Goal: Task Accomplishment & Management: Use online tool/utility

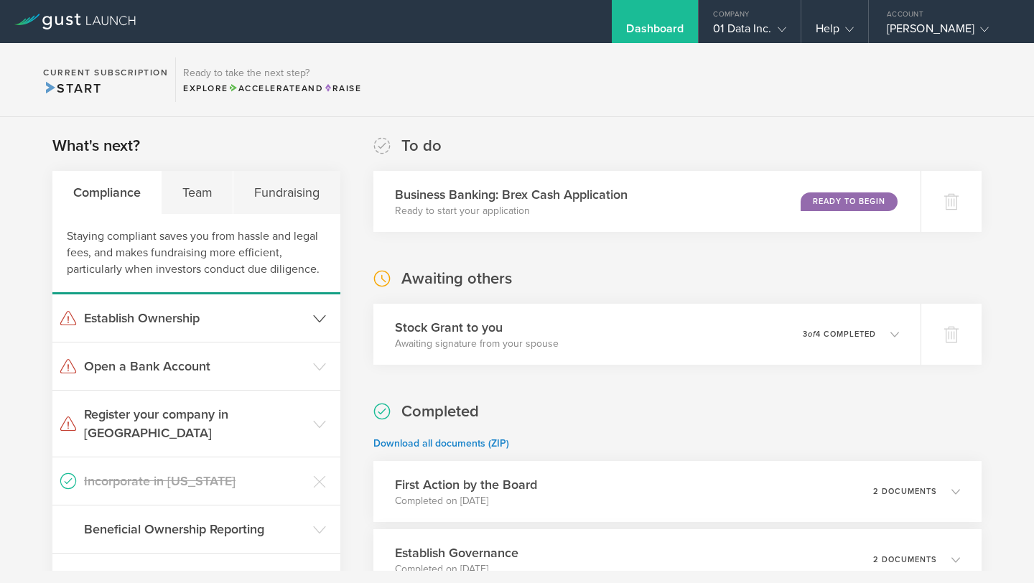
click at [314, 314] on icon at bounding box center [319, 318] width 13 height 13
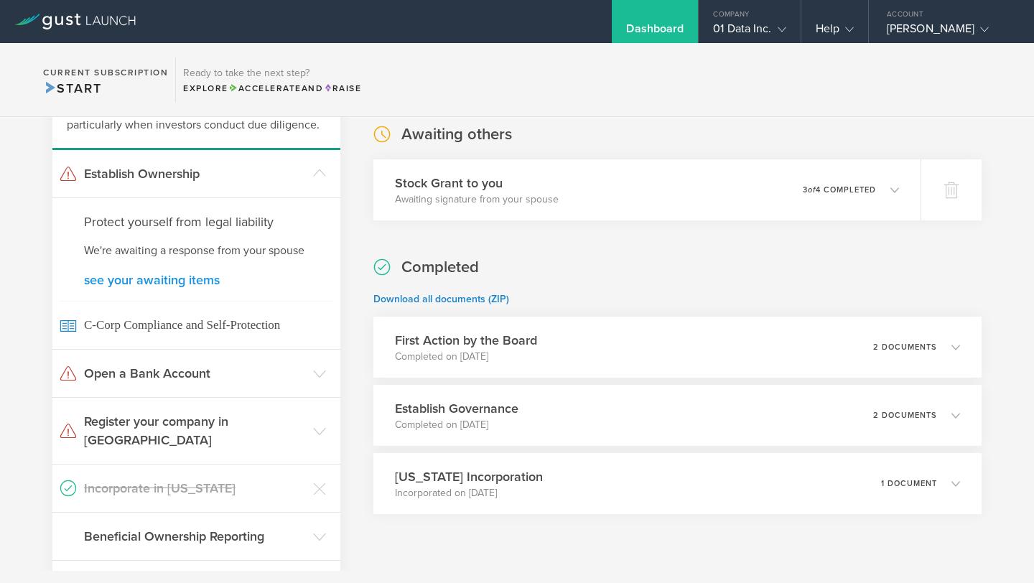
click at [201, 279] on link "see your awaiting items" at bounding box center [196, 280] width 225 height 13
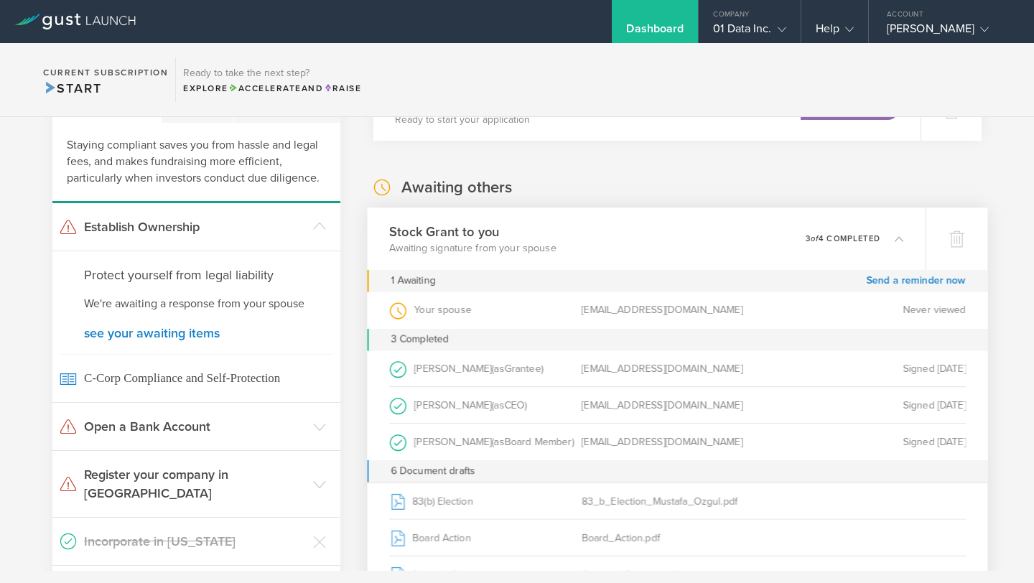
scroll to position [256, 0]
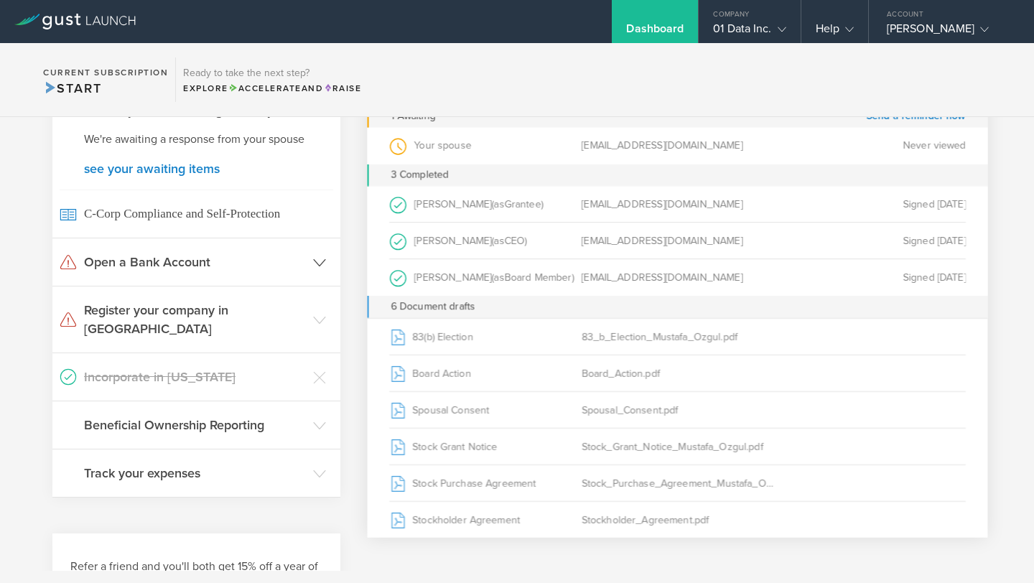
click at [316, 257] on icon at bounding box center [319, 262] width 13 height 13
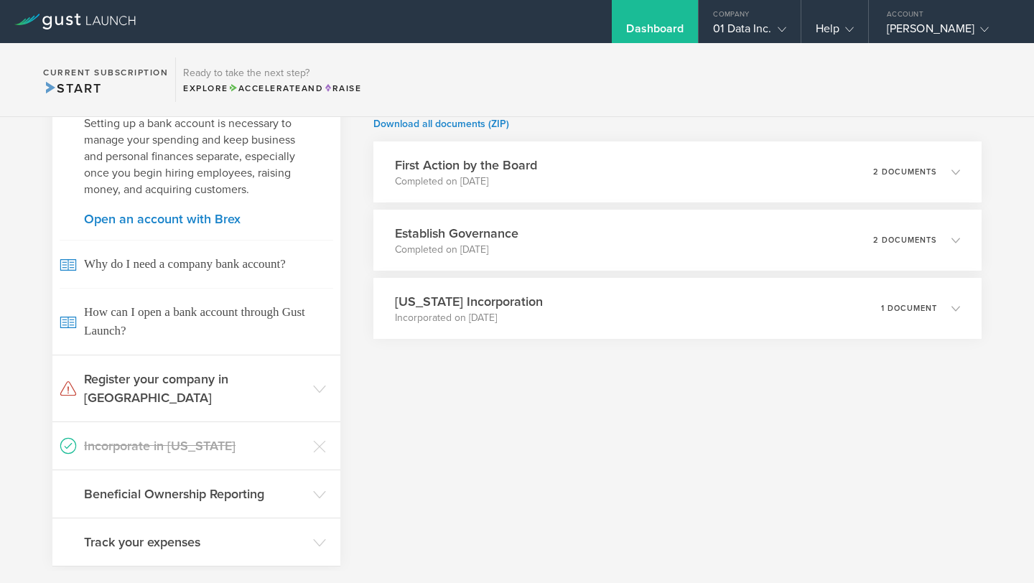
scroll to position [320, 0]
click at [304, 374] on h3 "Register your company in [GEOGRAPHIC_DATA]" at bounding box center [195, 387] width 222 height 37
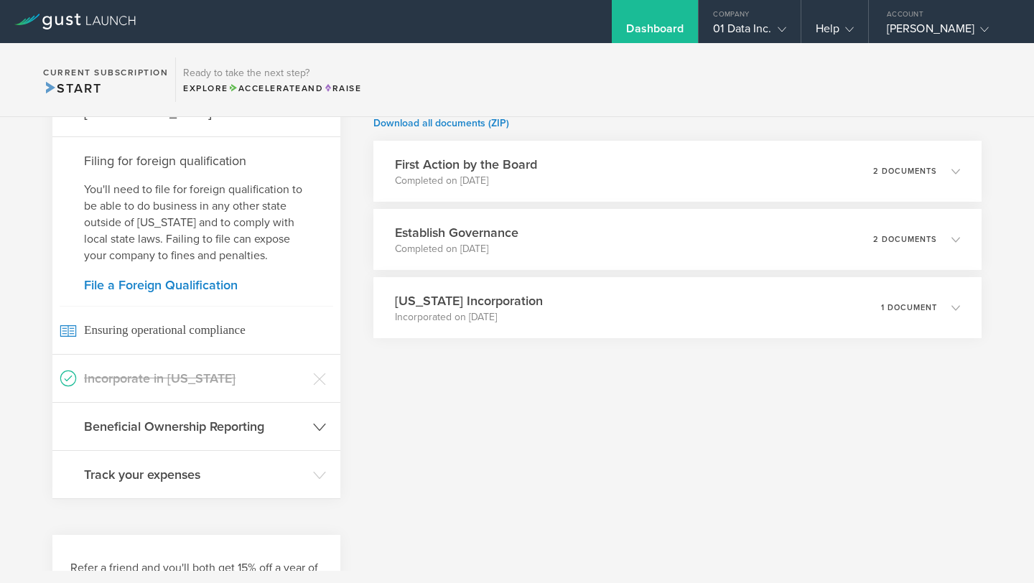
click at [310, 414] on header "Beneficial Ownership Reporting" at bounding box center [196, 426] width 288 height 47
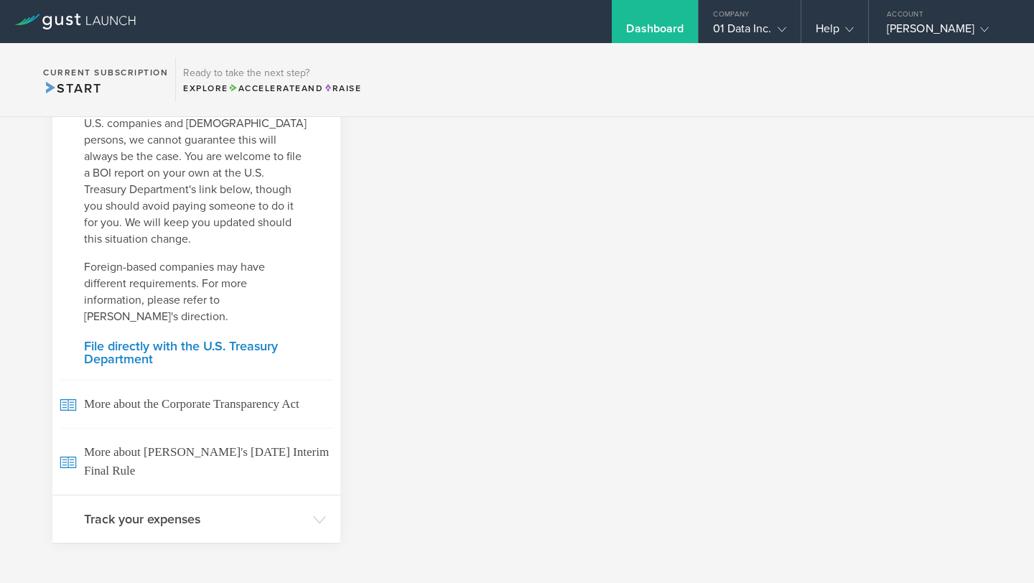
scroll to position [725, 0]
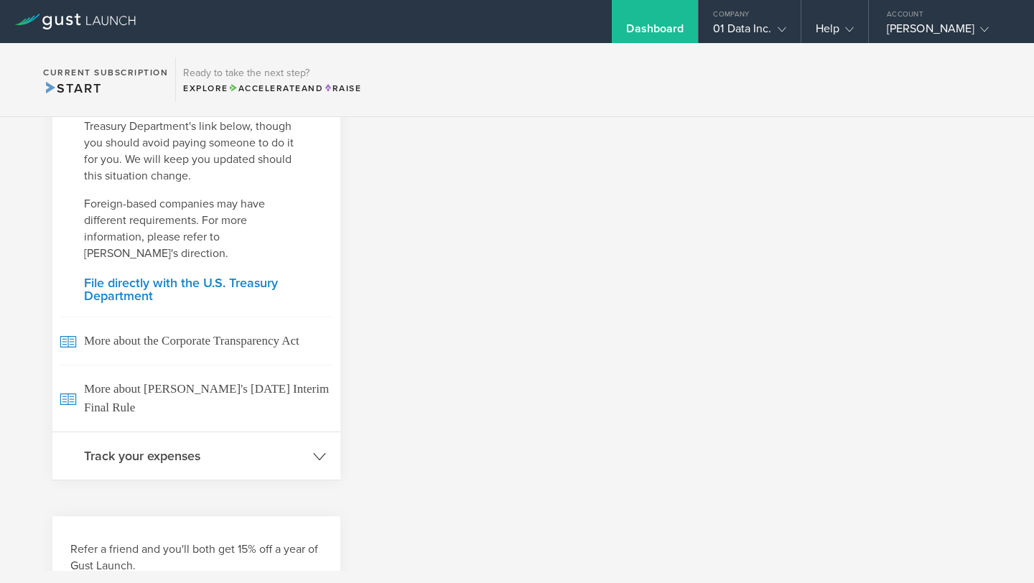
click at [302, 439] on header "Track your expenses" at bounding box center [196, 455] width 288 height 47
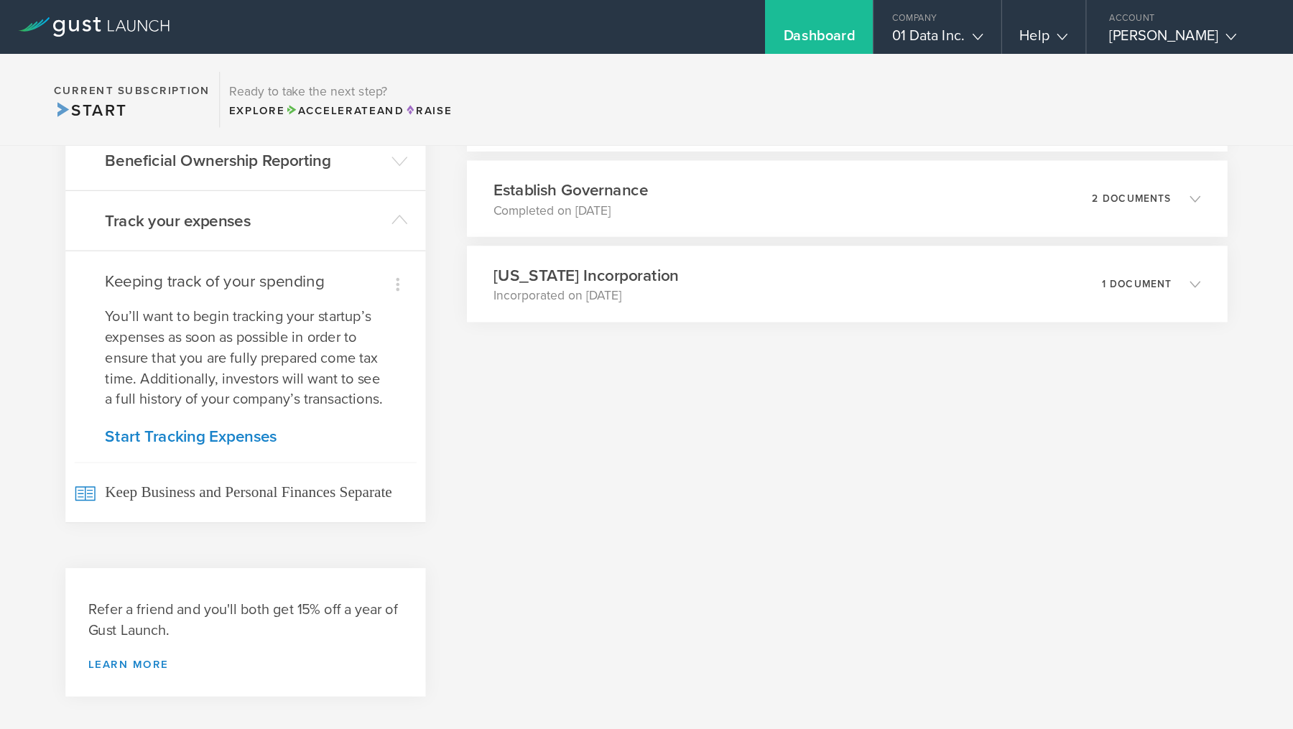
scroll to position [0, 0]
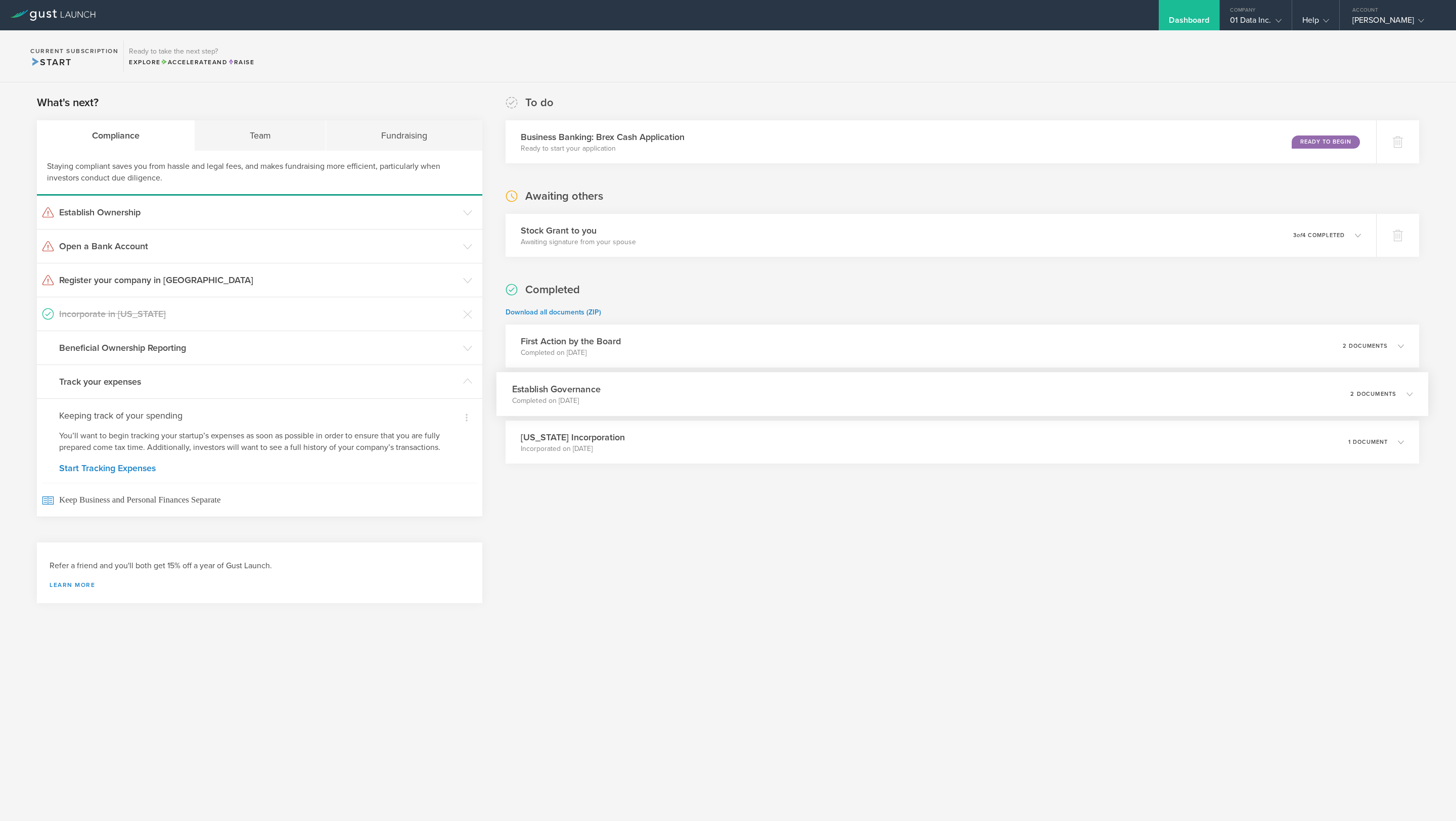
click at [727, 391] on p "2 documents" at bounding box center [1373, 394] width 46 height 6
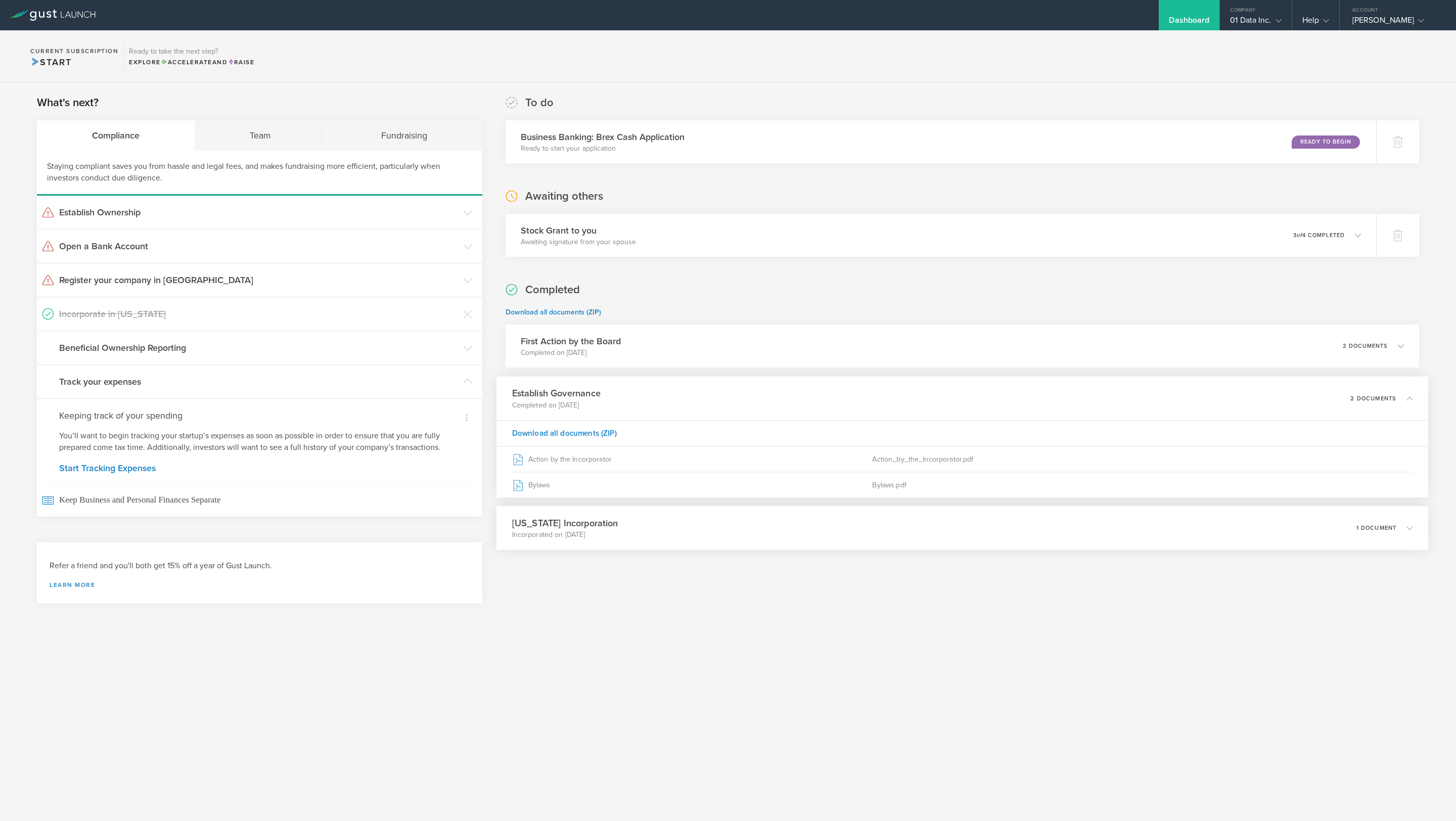
click at [727, 410] on div "1 document" at bounding box center [1384, 528] width 56 height 17
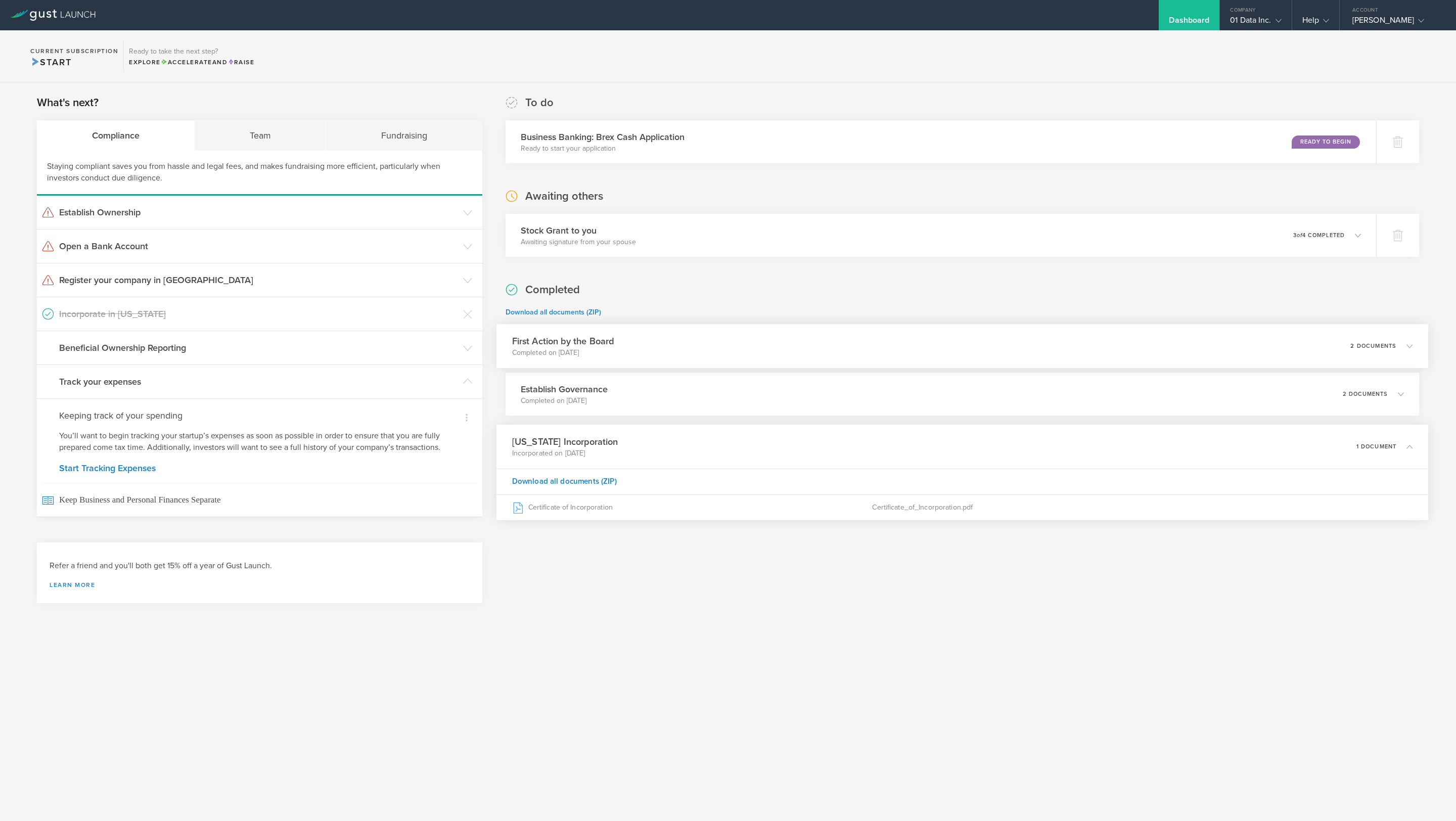
click at [727, 344] on p "2 documents" at bounding box center [1373, 346] width 46 height 6
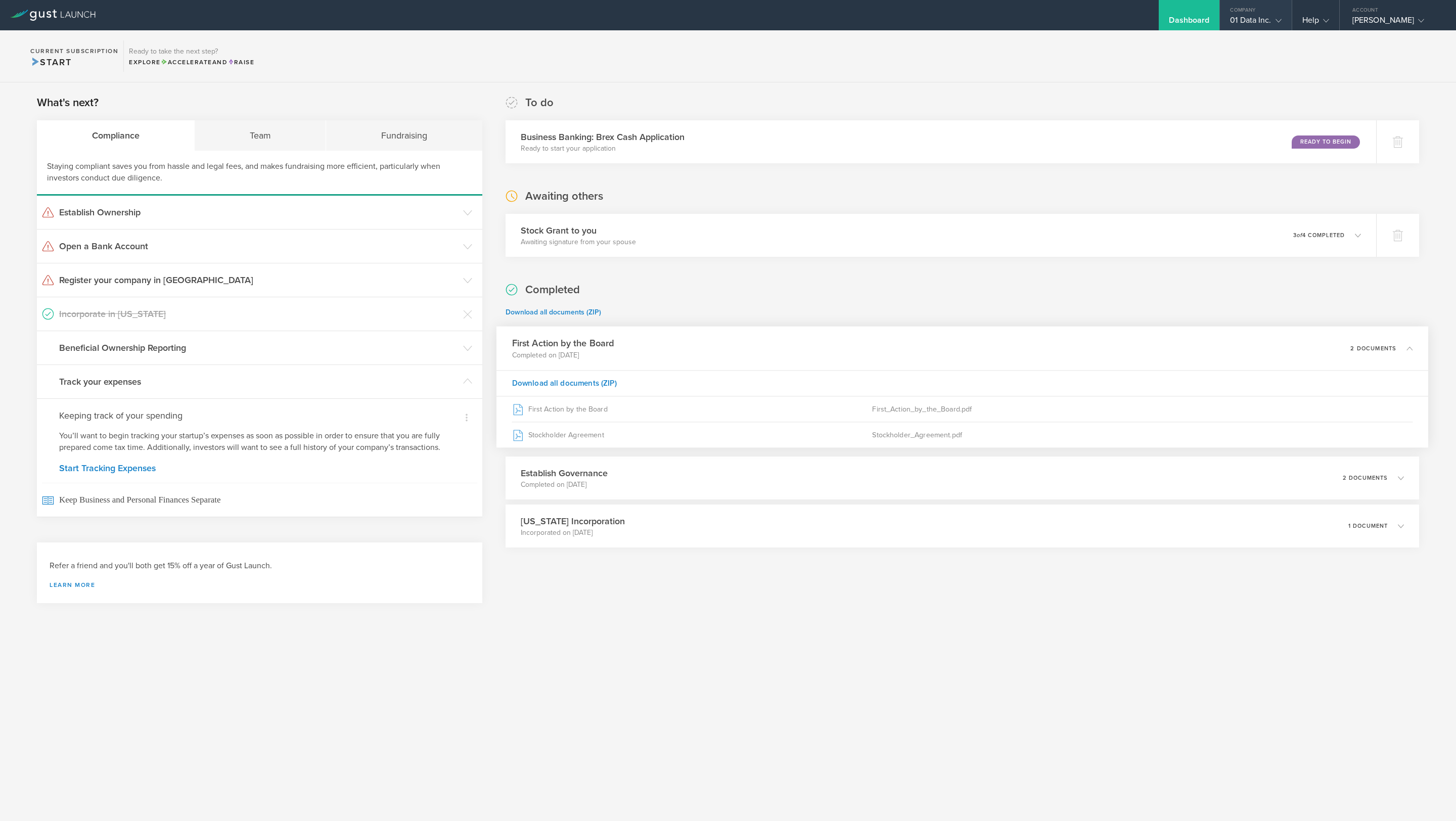
click at [727, 20] on div "01 Data Inc." at bounding box center [1255, 23] width 51 height 15
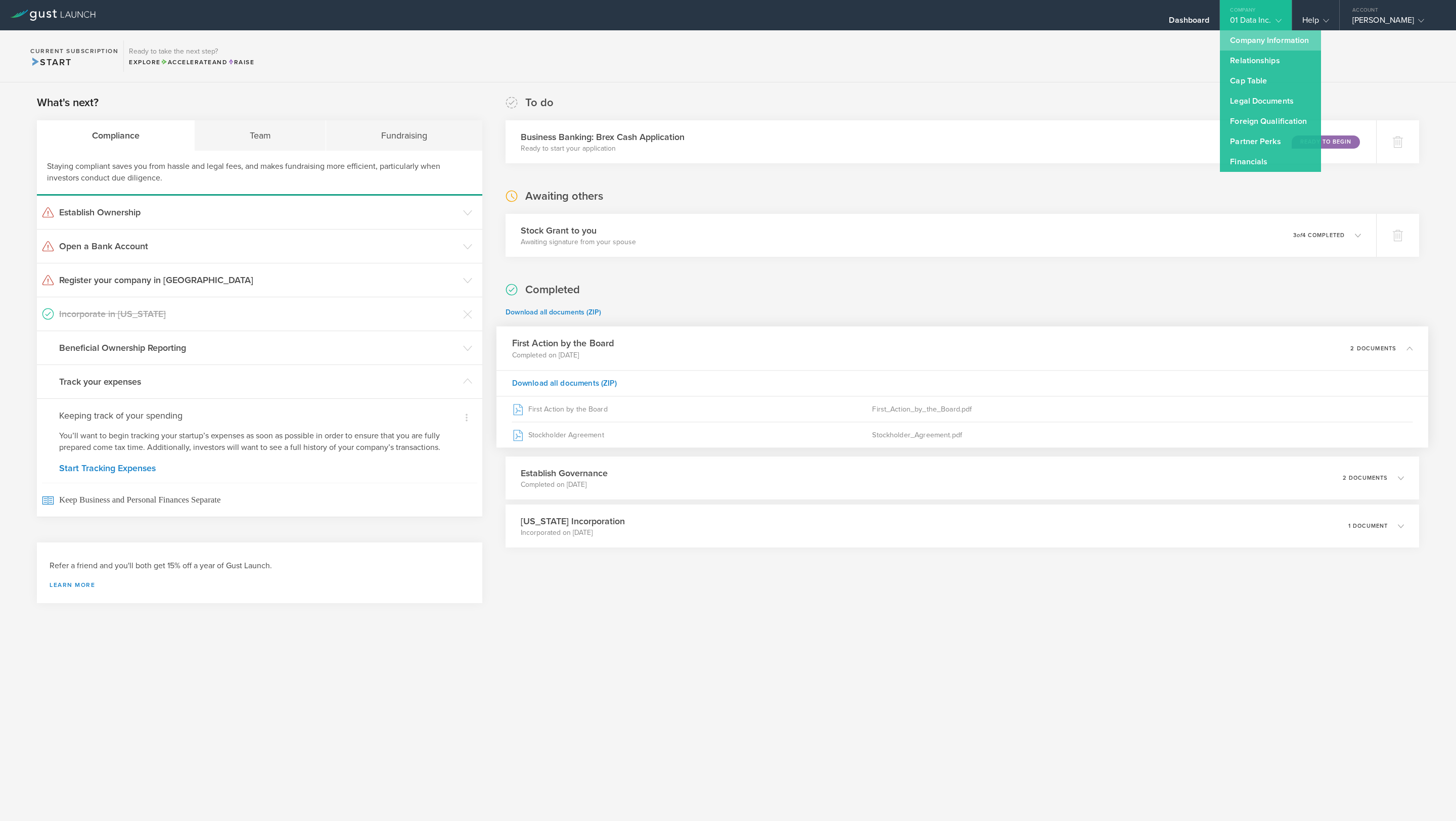
click at [727, 34] on link "Company Information" at bounding box center [1271, 40] width 101 height 20
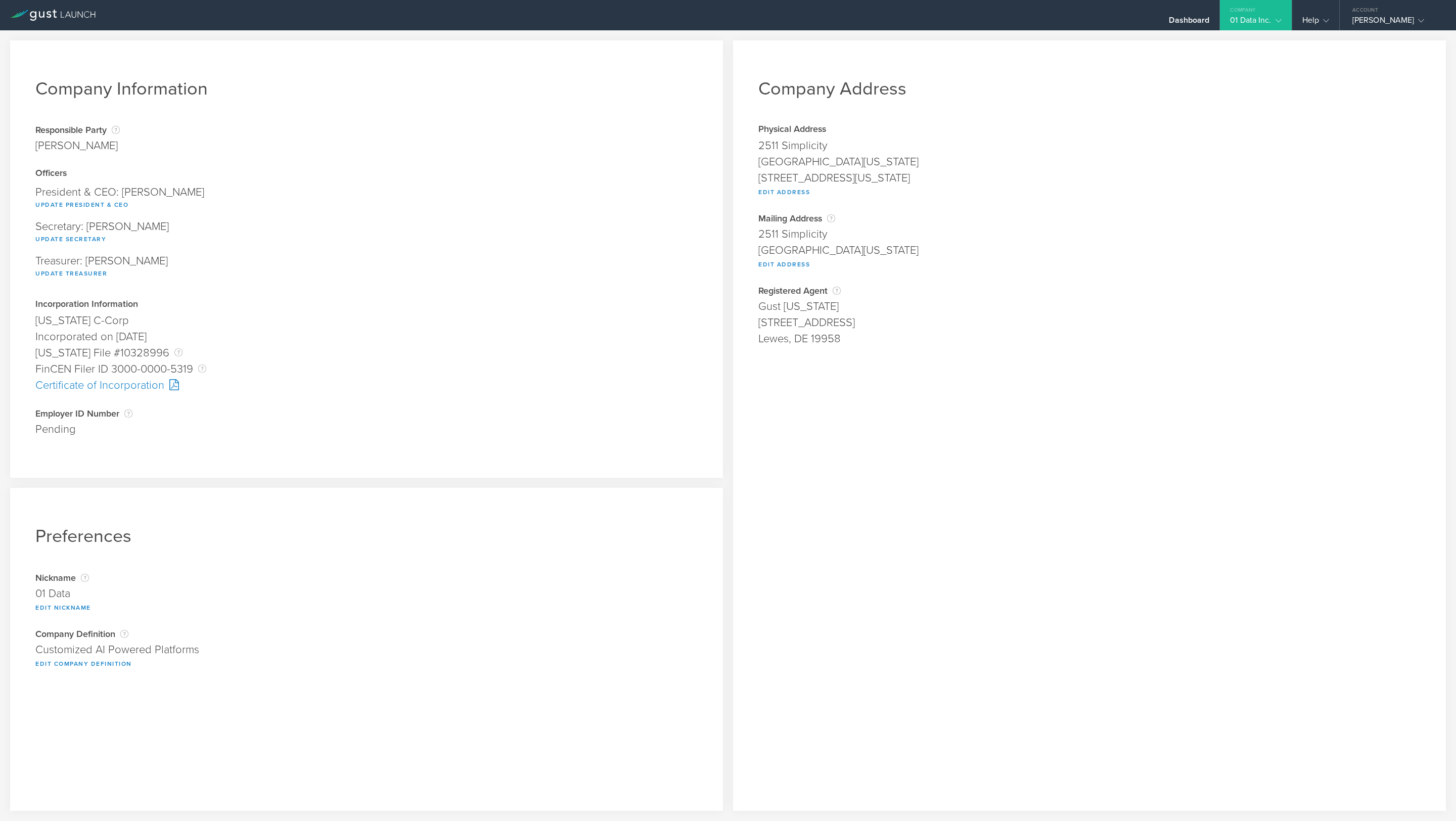
click at [120, 410] on div "Employer ID Number The Employer Identification Number (EIN), also called a Fede…" at bounding box center [366, 413] width 663 height 10
click at [128, 410] on div "The Employer Identification Number (EIN), also called a Federal Tax ID Number, …" at bounding box center [128, 413] width 8 height 8
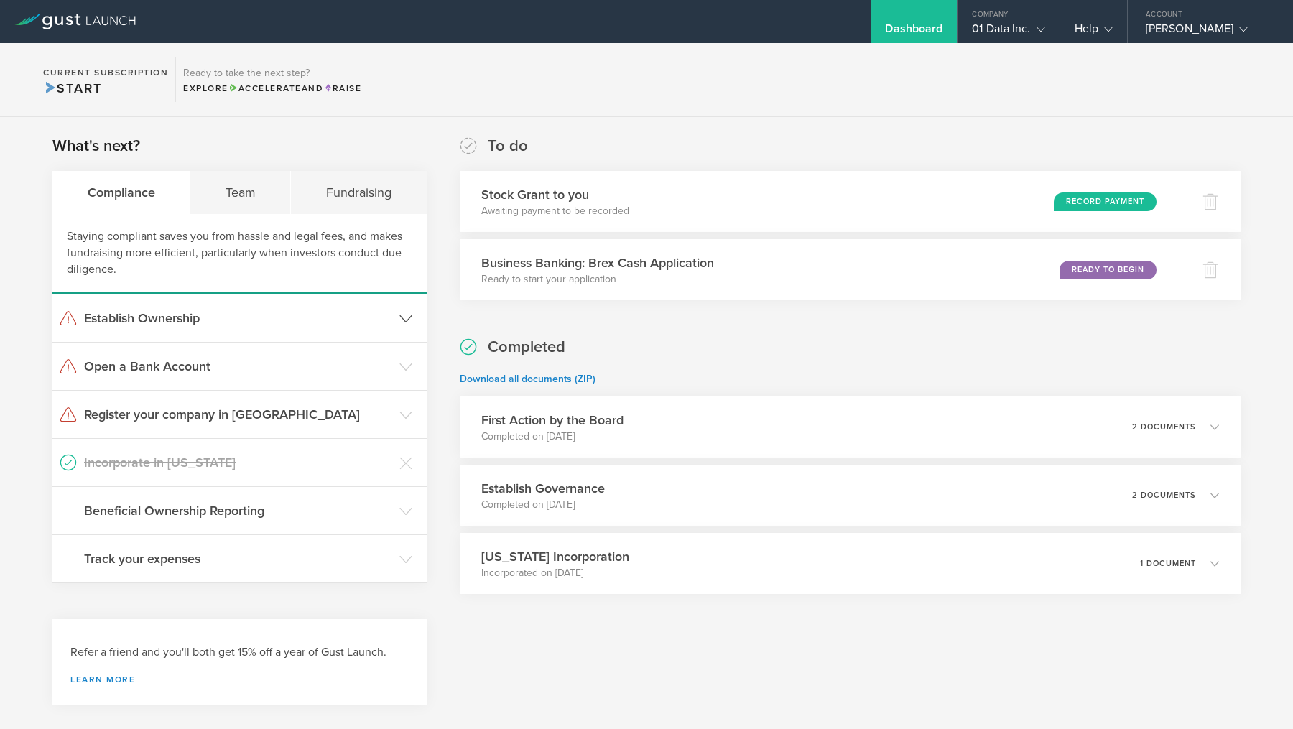
click at [179, 313] on h3 "Establish Ownership" at bounding box center [238, 318] width 308 height 19
click at [156, 313] on h3 "Establish Ownership" at bounding box center [238, 318] width 308 height 19
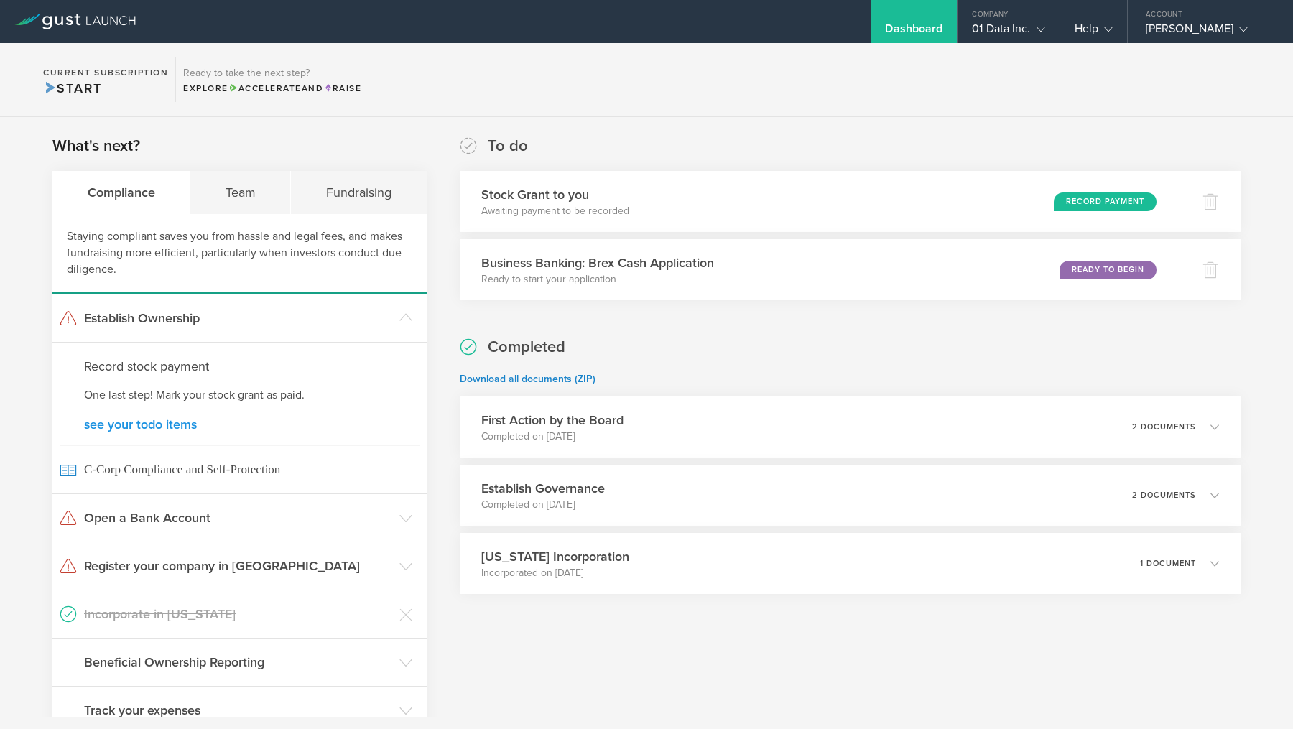
click at [136, 426] on link "see your todo items" at bounding box center [239, 424] width 311 height 13
click at [1126, 198] on div "Record Payment" at bounding box center [1110, 201] width 105 height 19
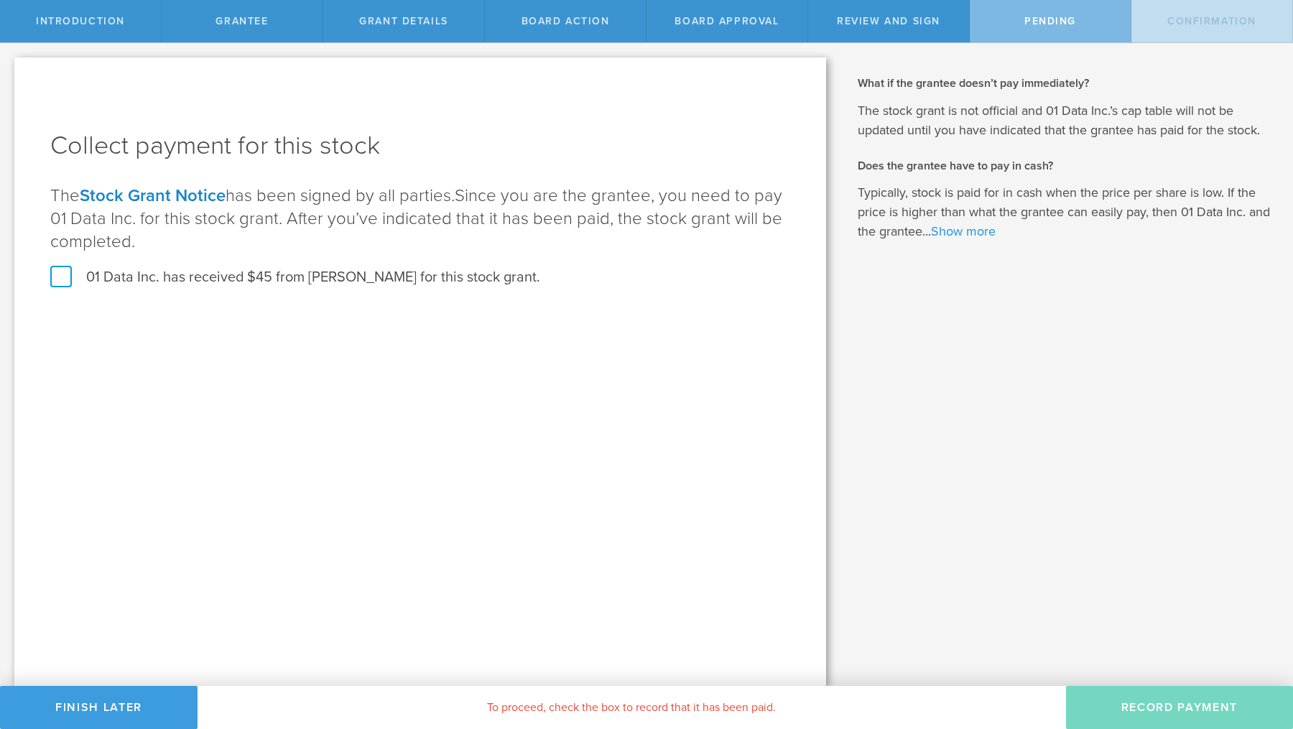
click at [987, 227] on link "Show more" at bounding box center [963, 231] width 65 height 16
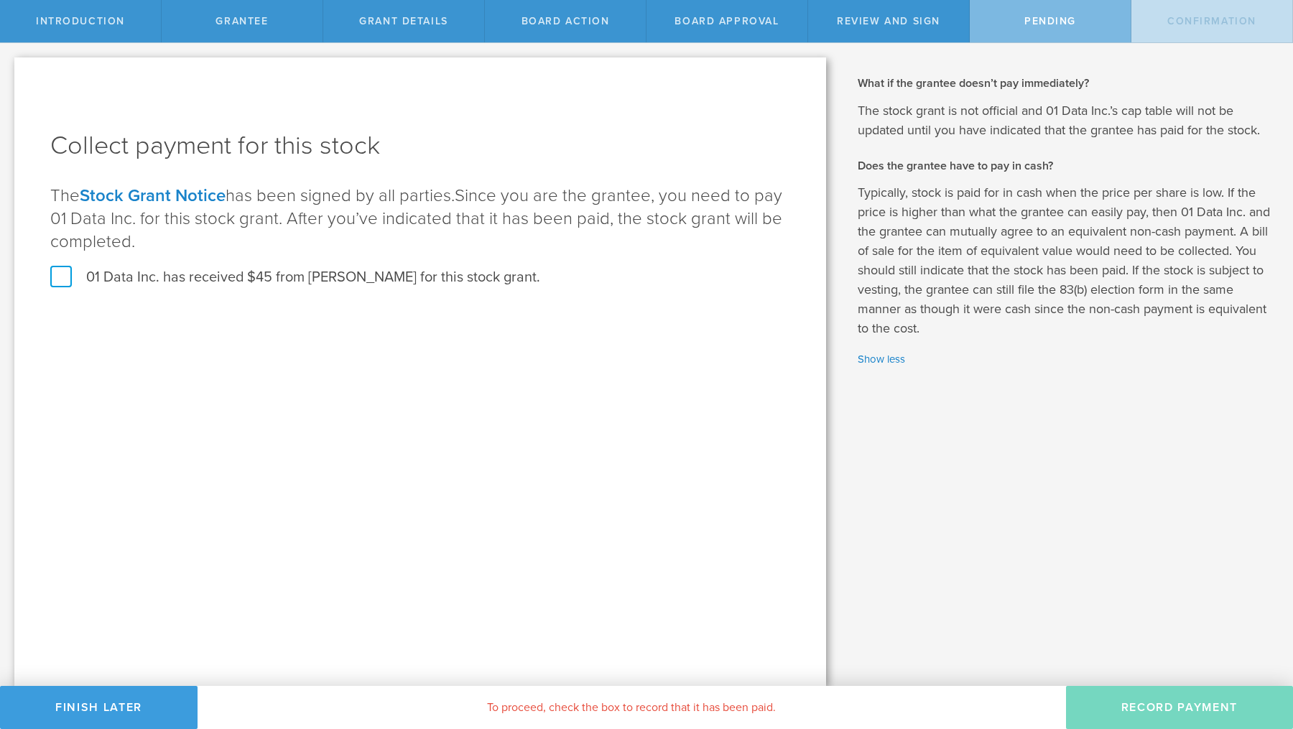
click at [62, 273] on label "01 Data Inc. has received $45 from Mustafa Ozgul for this stock grant." at bounding box center [295, 277] width 490 height 19
click at [0, 0] on input "01 Data Inc. has received $45 from Mustafa Ozgul for this stock grant." at bounding box center [0, 0] width 0 height 0
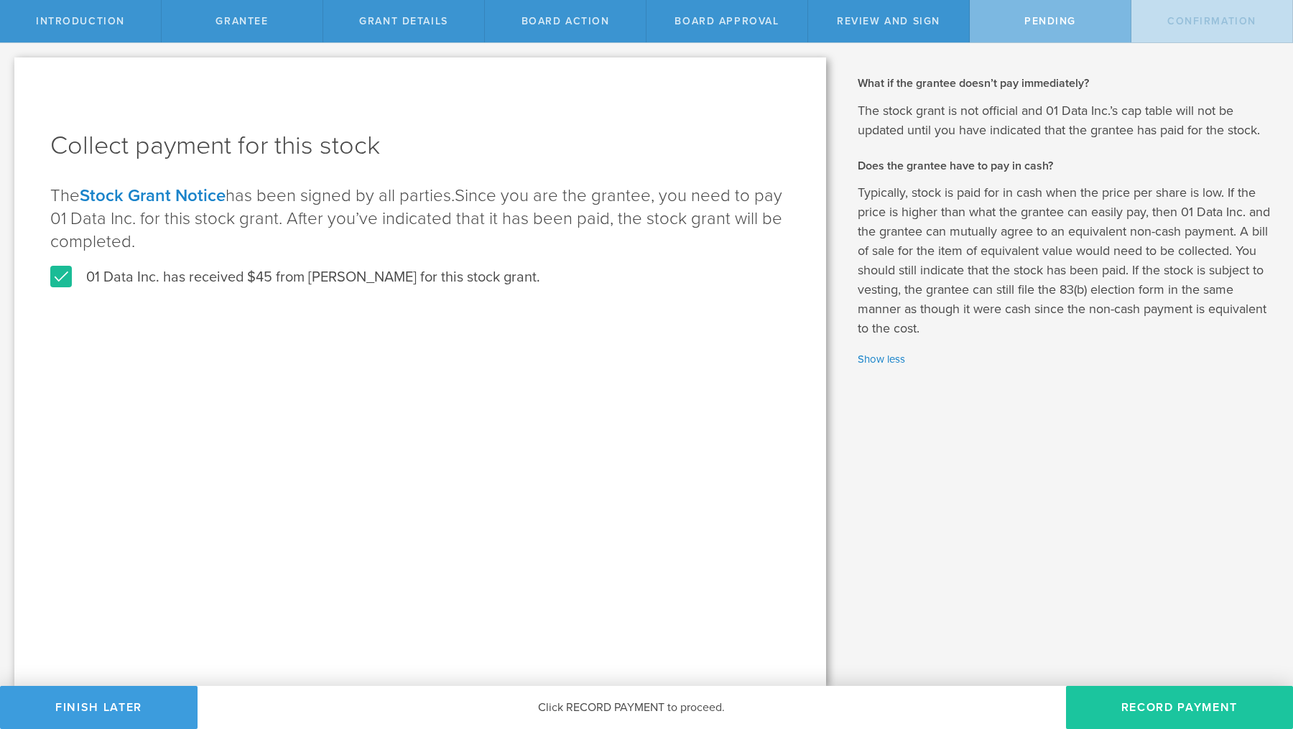
click at [1173, 713] on button "Record Payment" at bounding box center [1179, 707] width 227 height 43
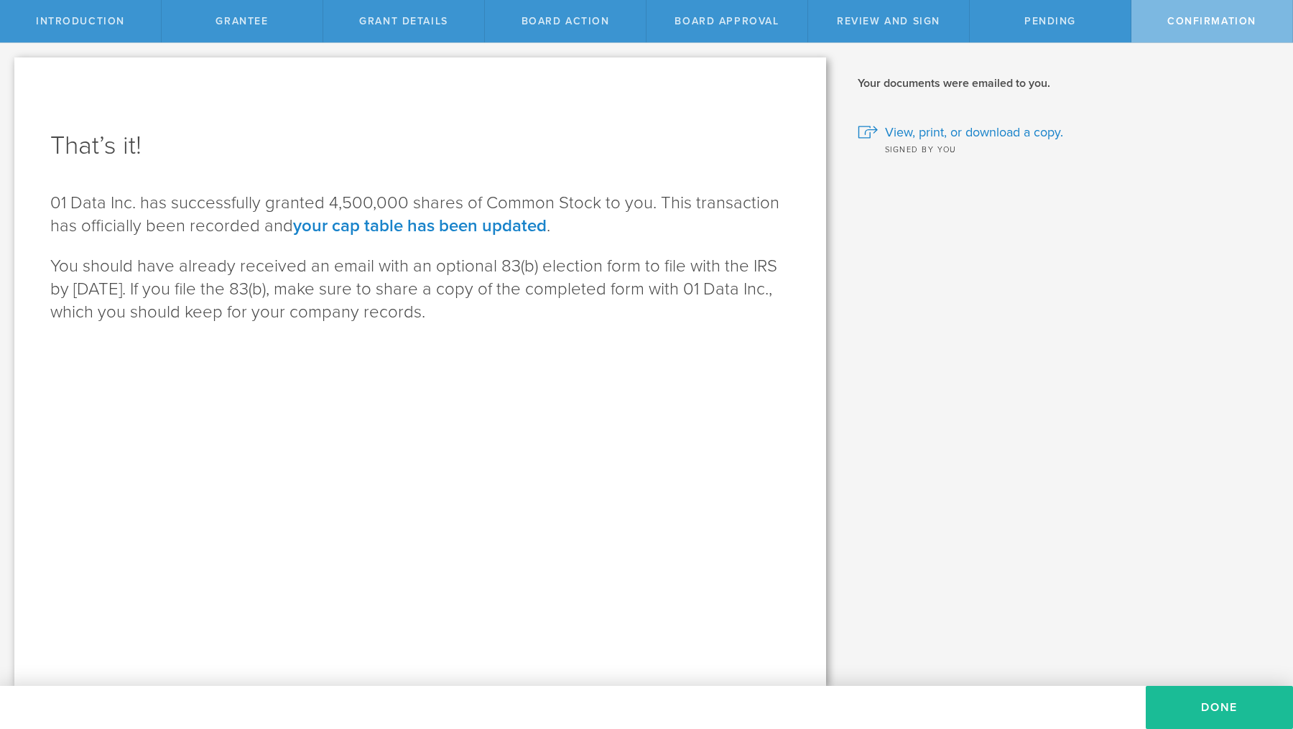
click at [377, 220] on link "your cap table has been updated" at bounding box center [419, 225] width 253 height 21
click at [910, 130] on span "View, print, or download a copy." at bounding box center [974, 132] width 178 height 19
click at [591, 384] on div "That’s it! 01 Data Inc. has successfully granted 4,500,000 shares of Common Sto…" at bounding box center [419, 371] width 811 height 628
click at [1206, 708] on button "Done" at bounding box center [1218, 707] width 147 height 43
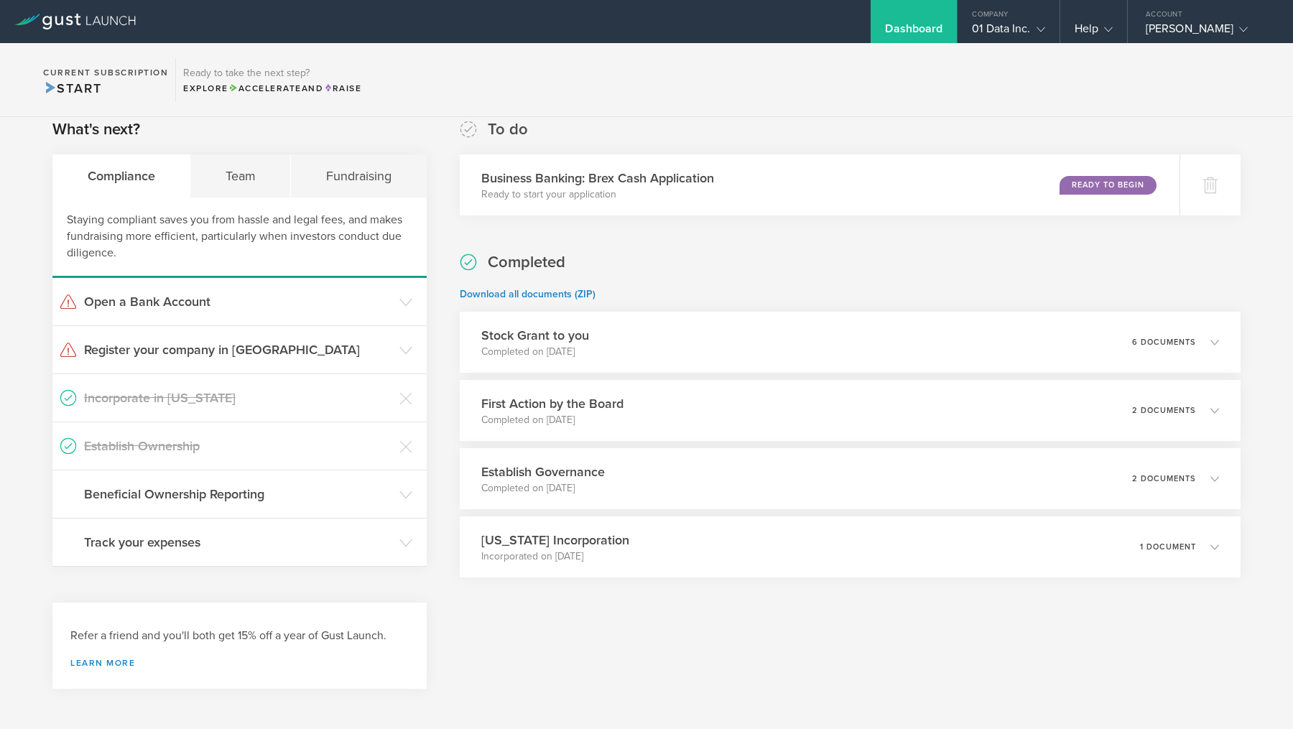
scroll to position [241, 0]
click at [398, 300] on header "Open a Bank Account" at bounding box center [239, 299] width 374 height 47
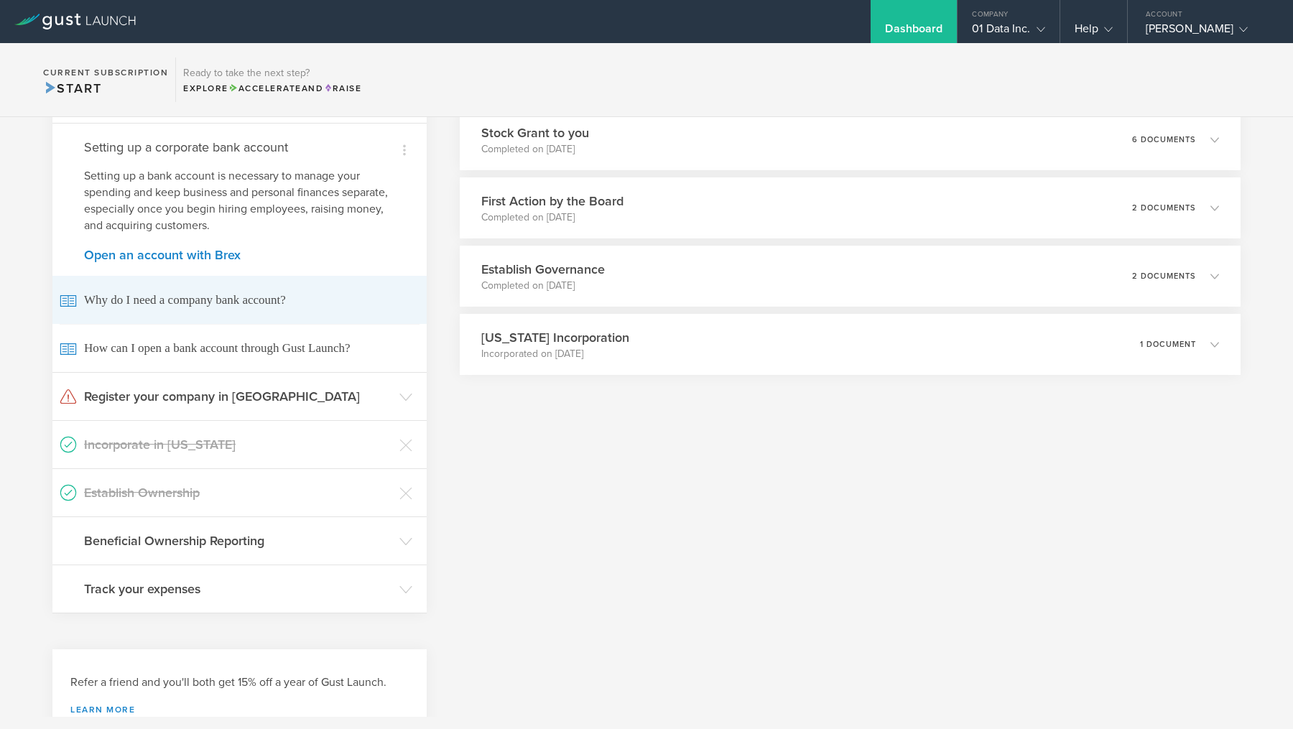
scroll to position [439, 0]
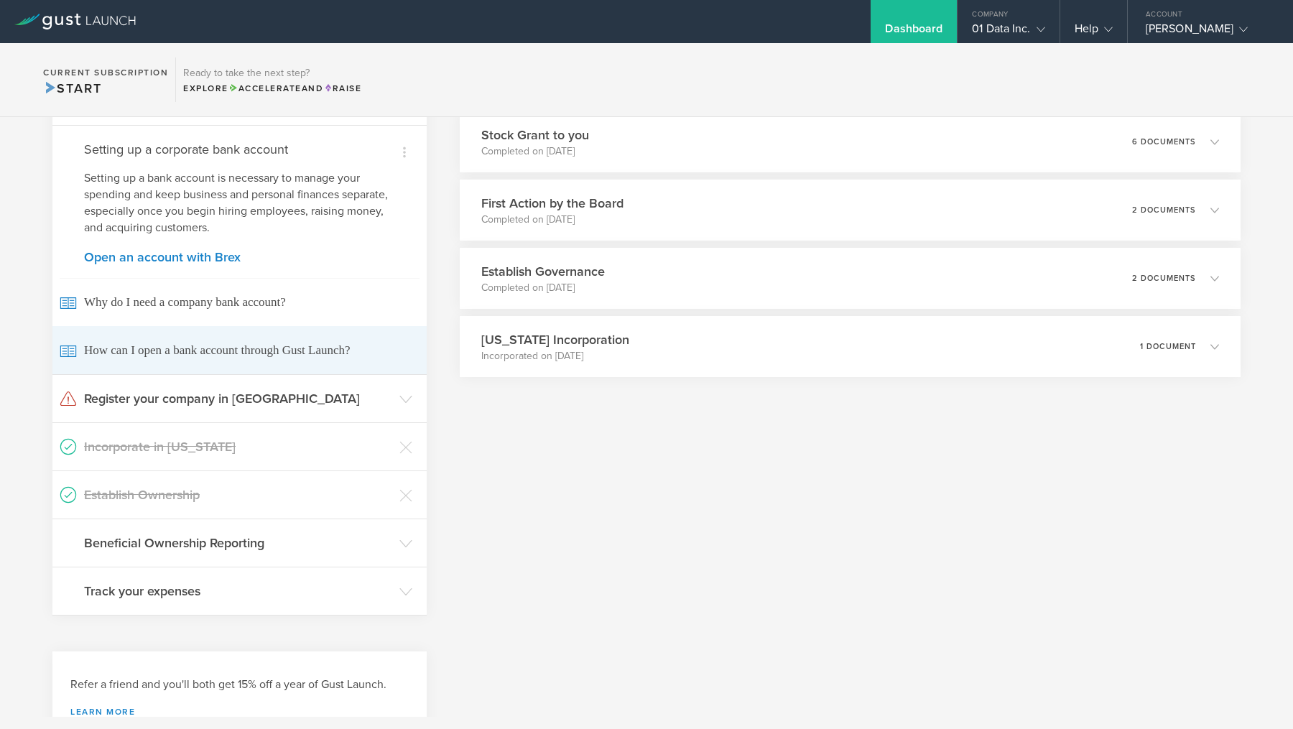
click at [259, 349] on span "How can I open a bank account through Gust Launch?" at bounding box center [240, 350] width 360 height 48
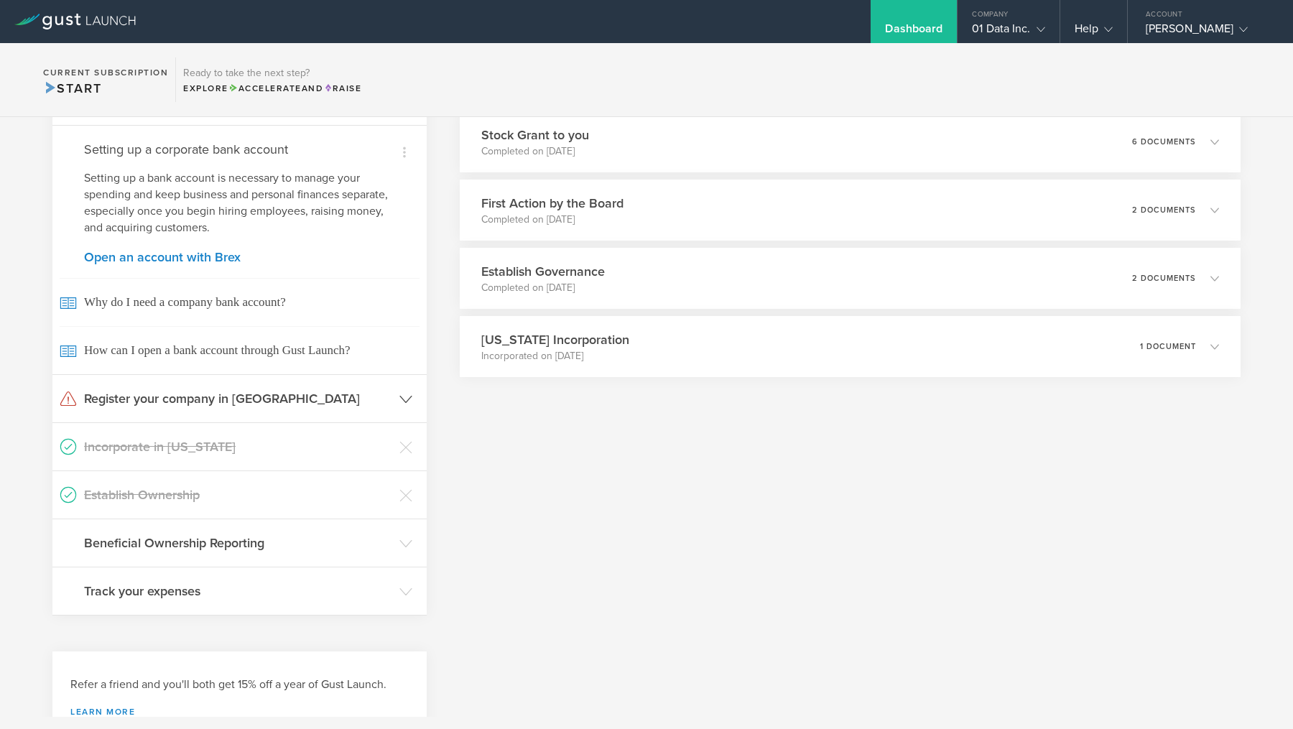
click at [408, 389] on header "Register your company in CA" at bounding box center [239, 398] width 374 height 47
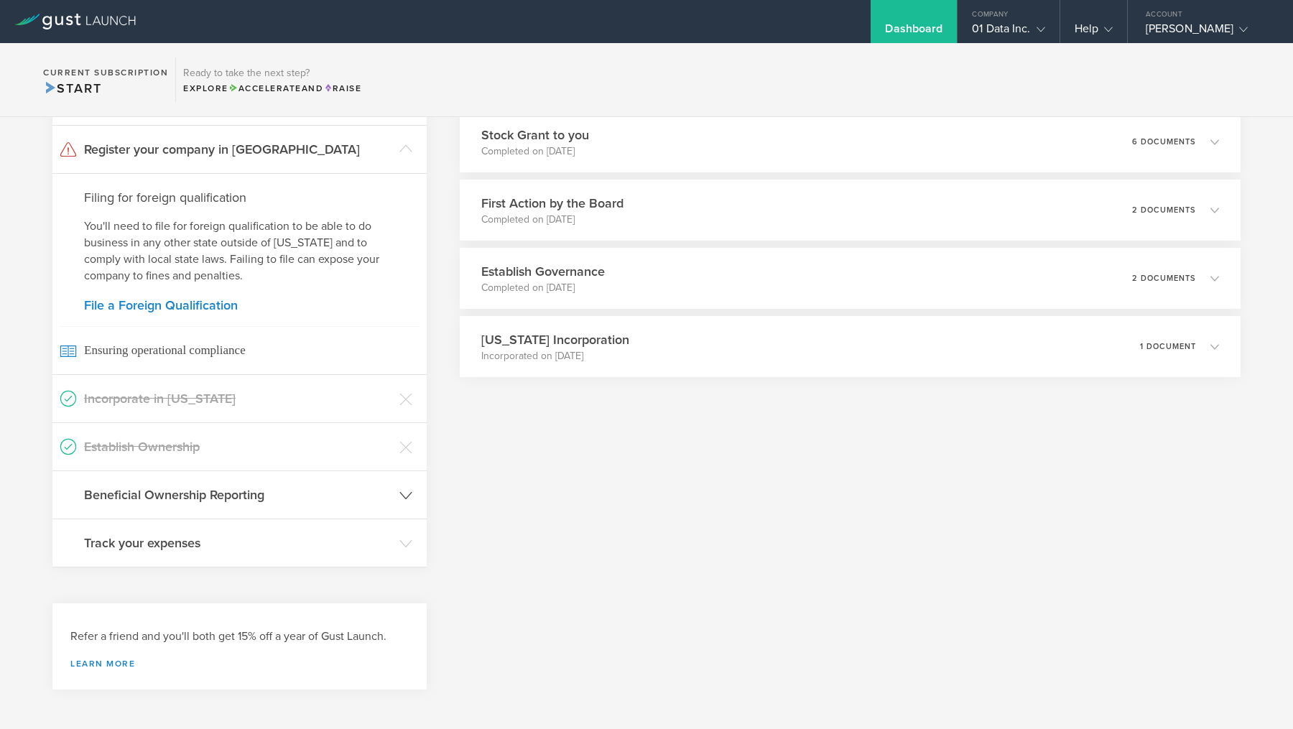
click at [393, 495] on header "Beneficial Ownership Reporting" at bounding box center [239, 494] width 374 height 47
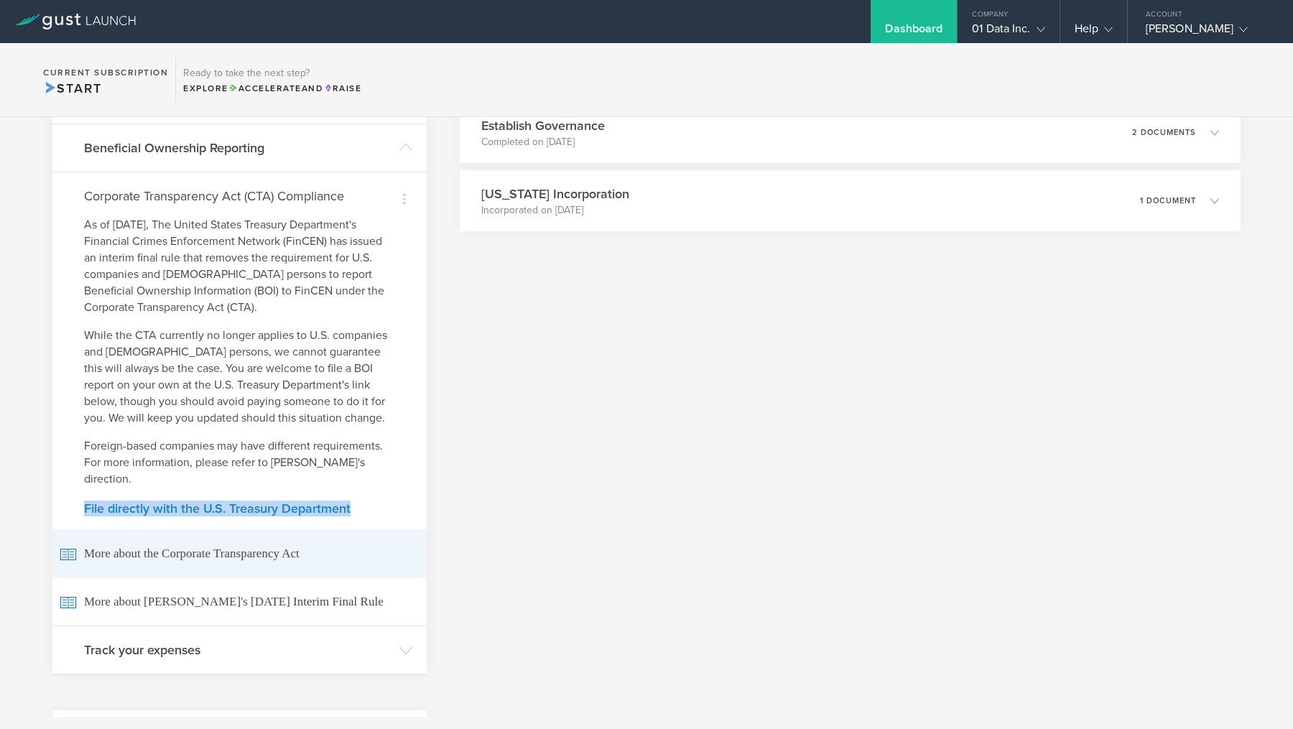
scroll to position [0, 0]
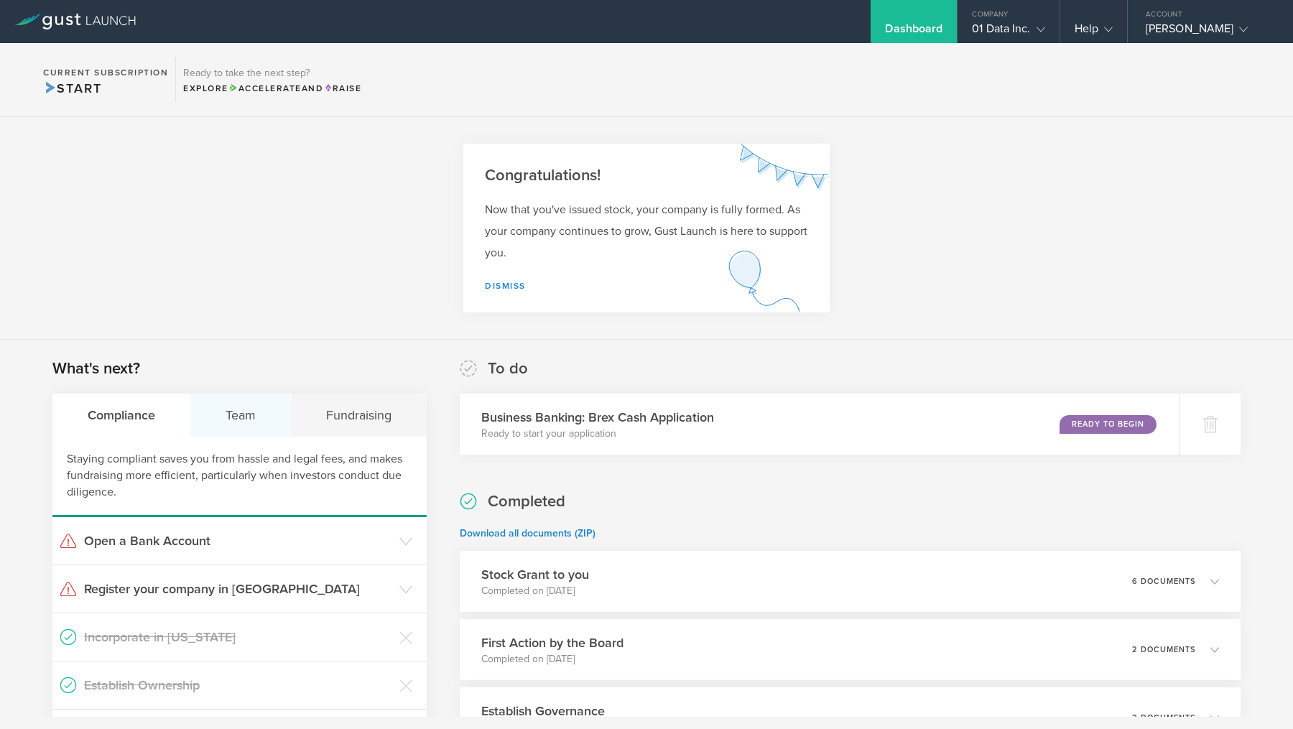
click at [241, 404] on div "Team" at bounding box center [240, 415] width 101 height 43
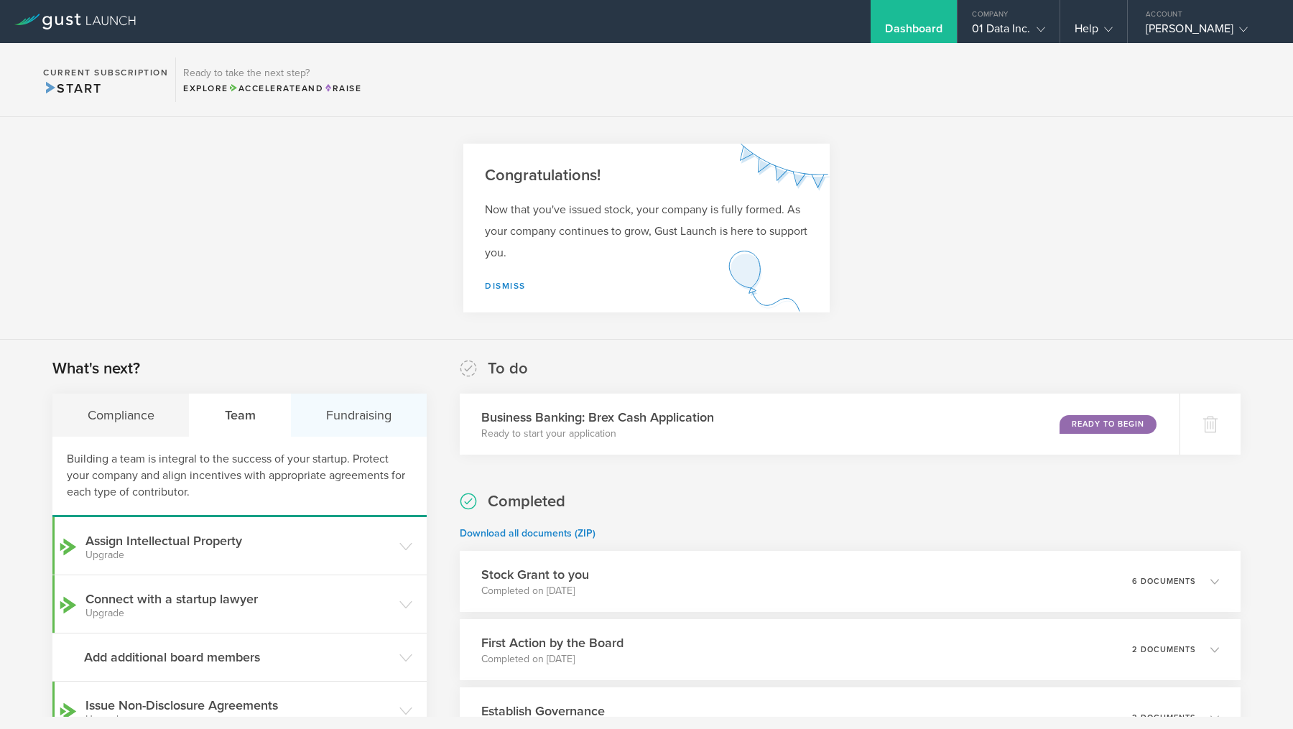
click at [352, 416] on div "Fundraising" at bounding box center [358, 415] width 135 height 43
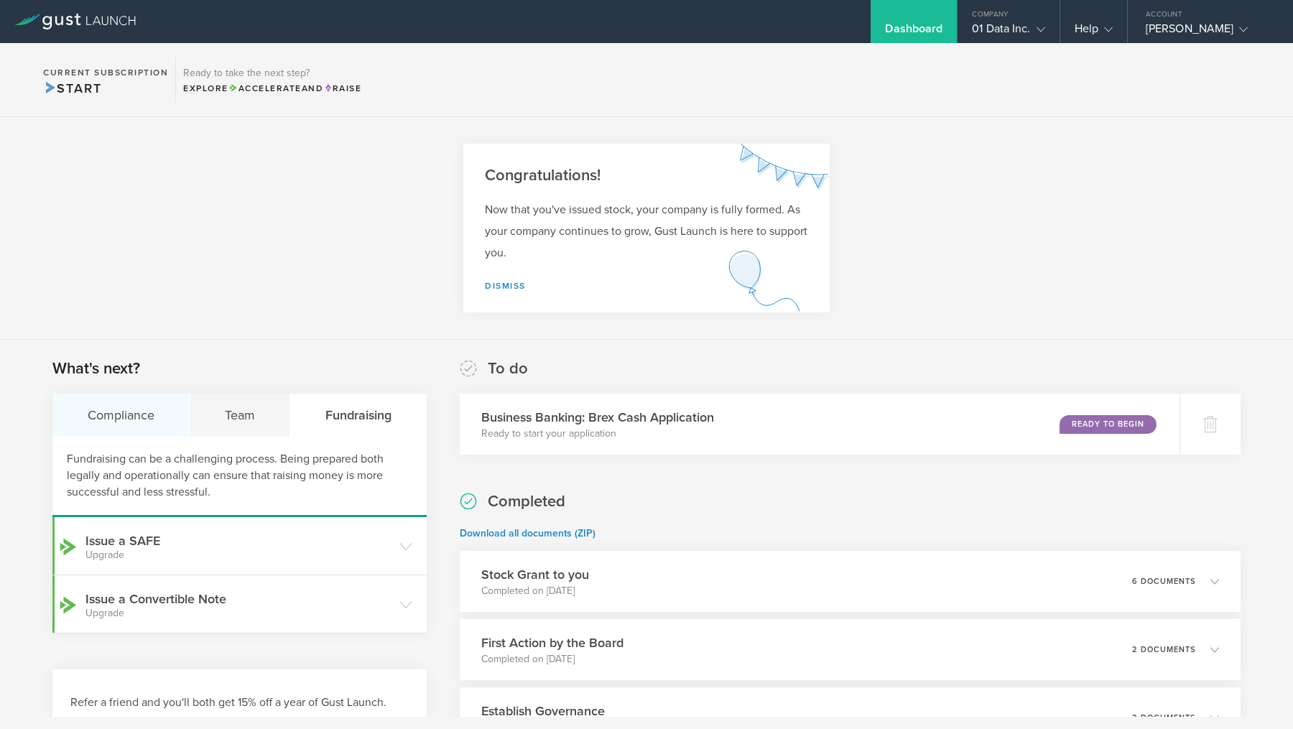
click at [87, 421] on div "Compliance" at bounding box center [120, 415] width 137 height 43
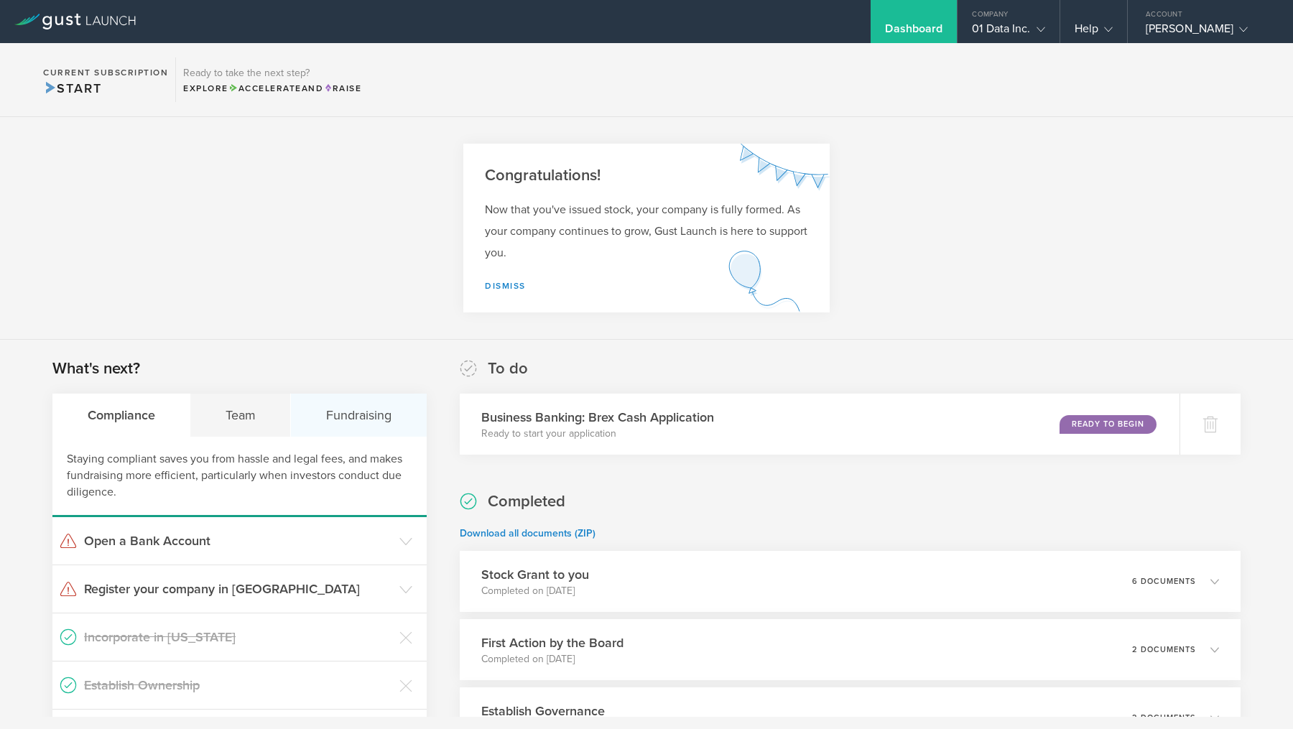
click at [372, 404] on div "Fundraising" at bounding box center [358, 415] width 135 height 43
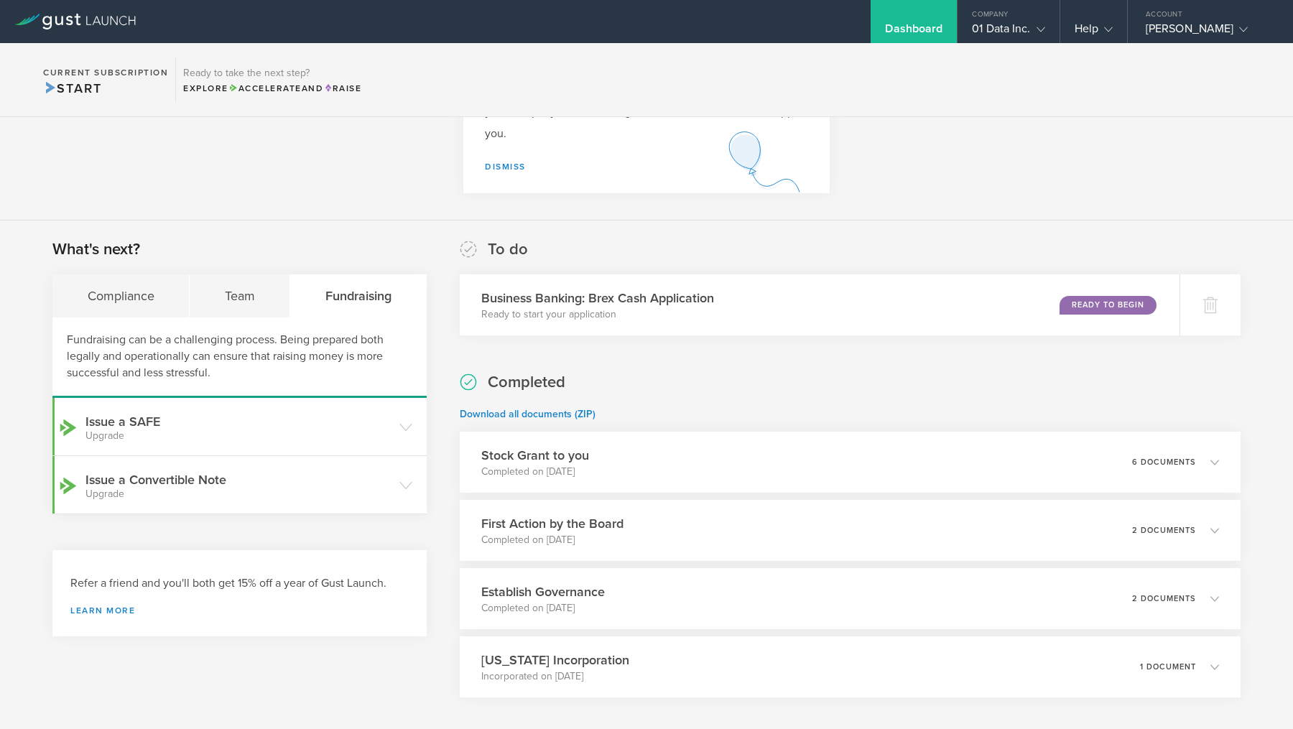
scroll to position [134, 0]
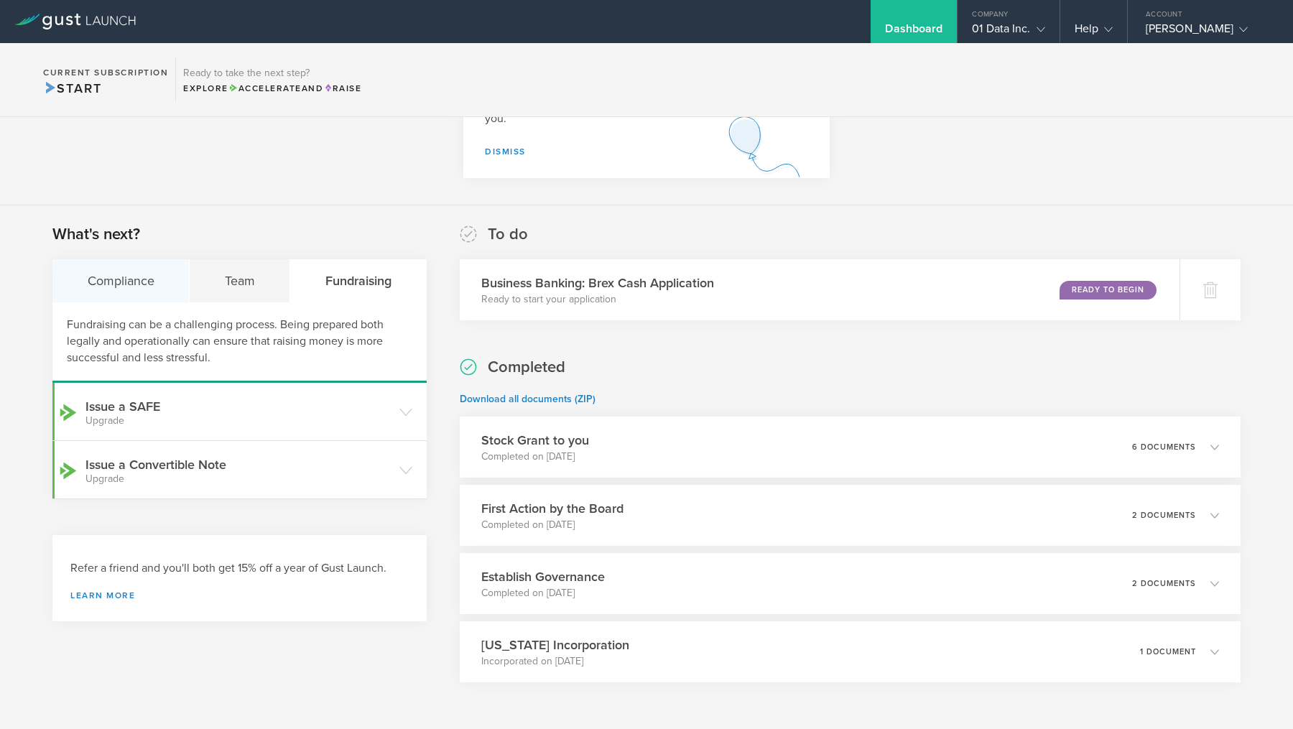
click at [107, 276] on div "Compliance" at bounding box center [120, 280] width 137 height 43
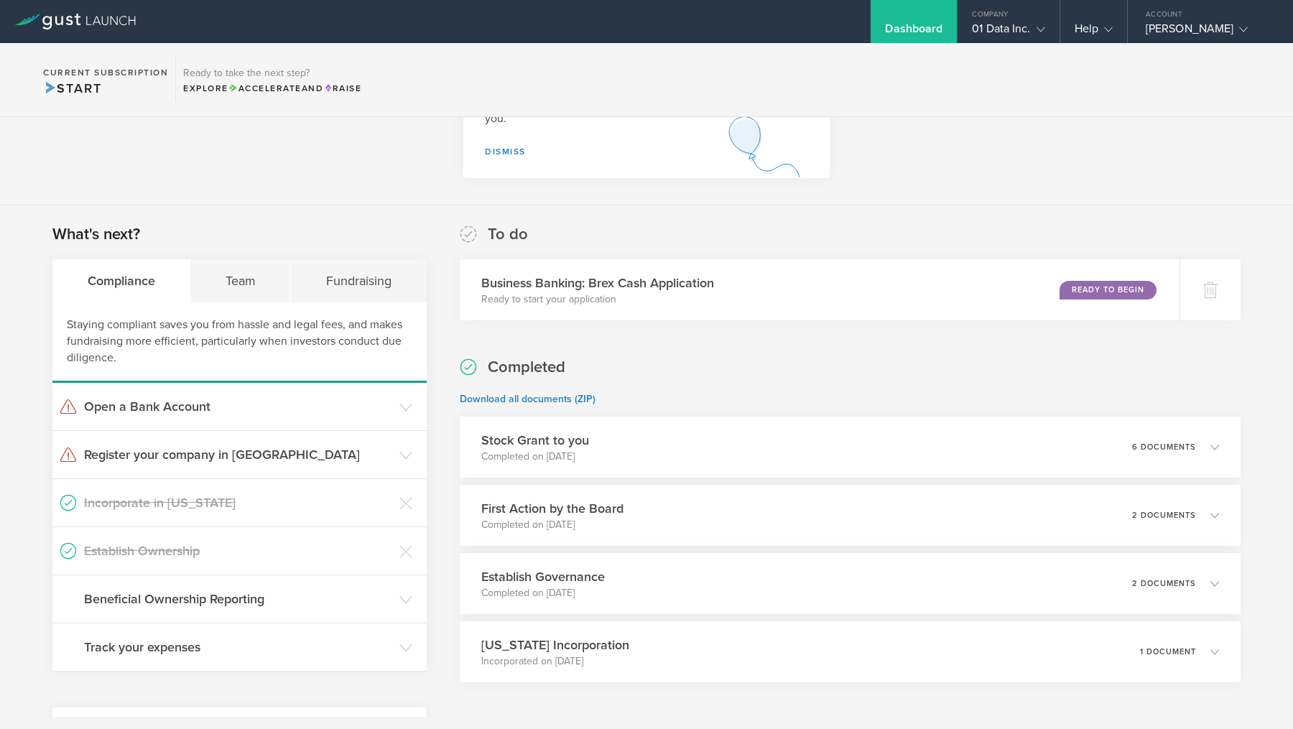
scroll to position [241, 0]
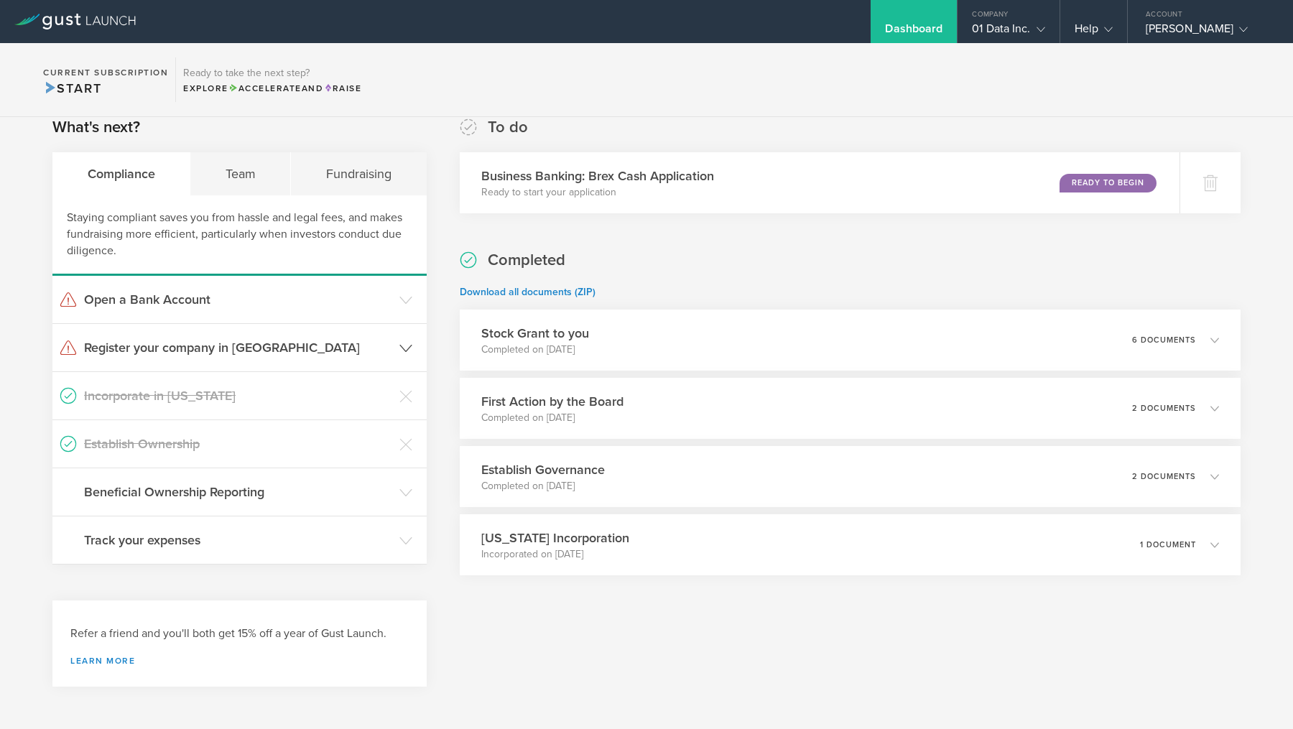
click at [404, 354] on header "Register your company in CA" at bounding box center [239, 347] width 374 height 47
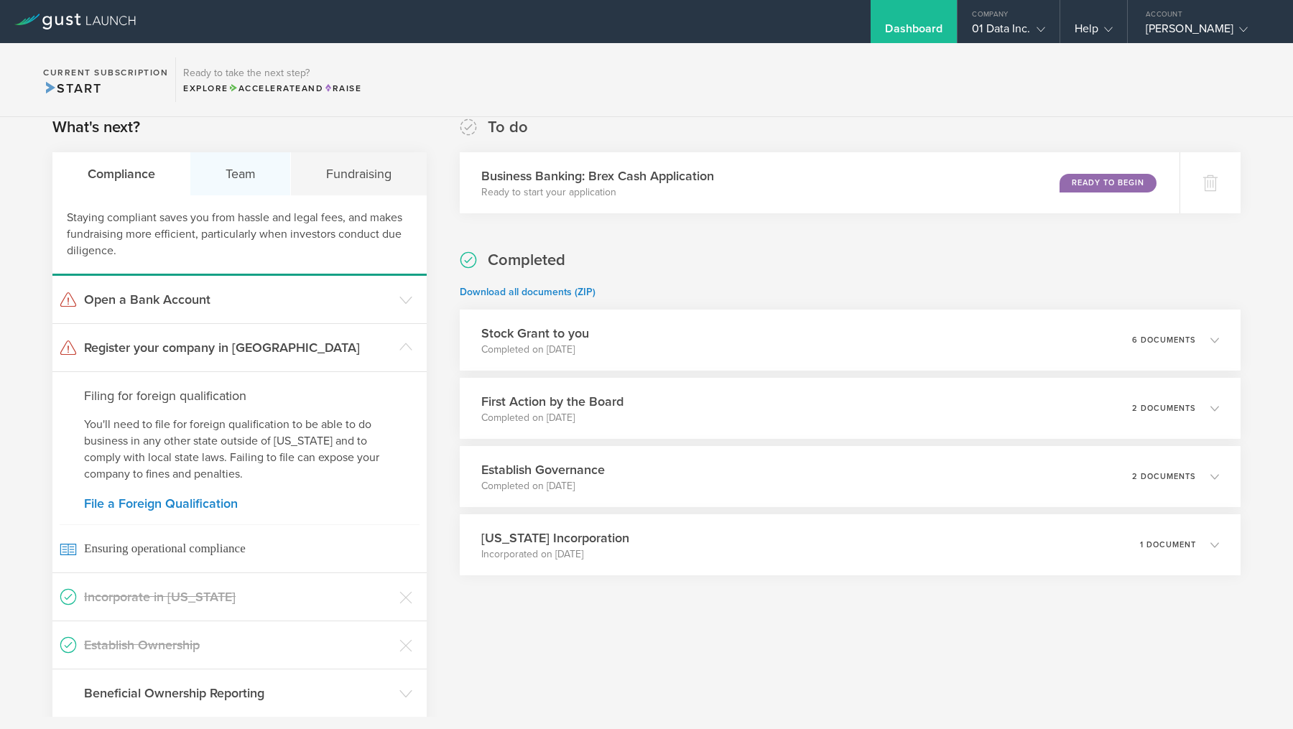
scroll to position [0, 0]
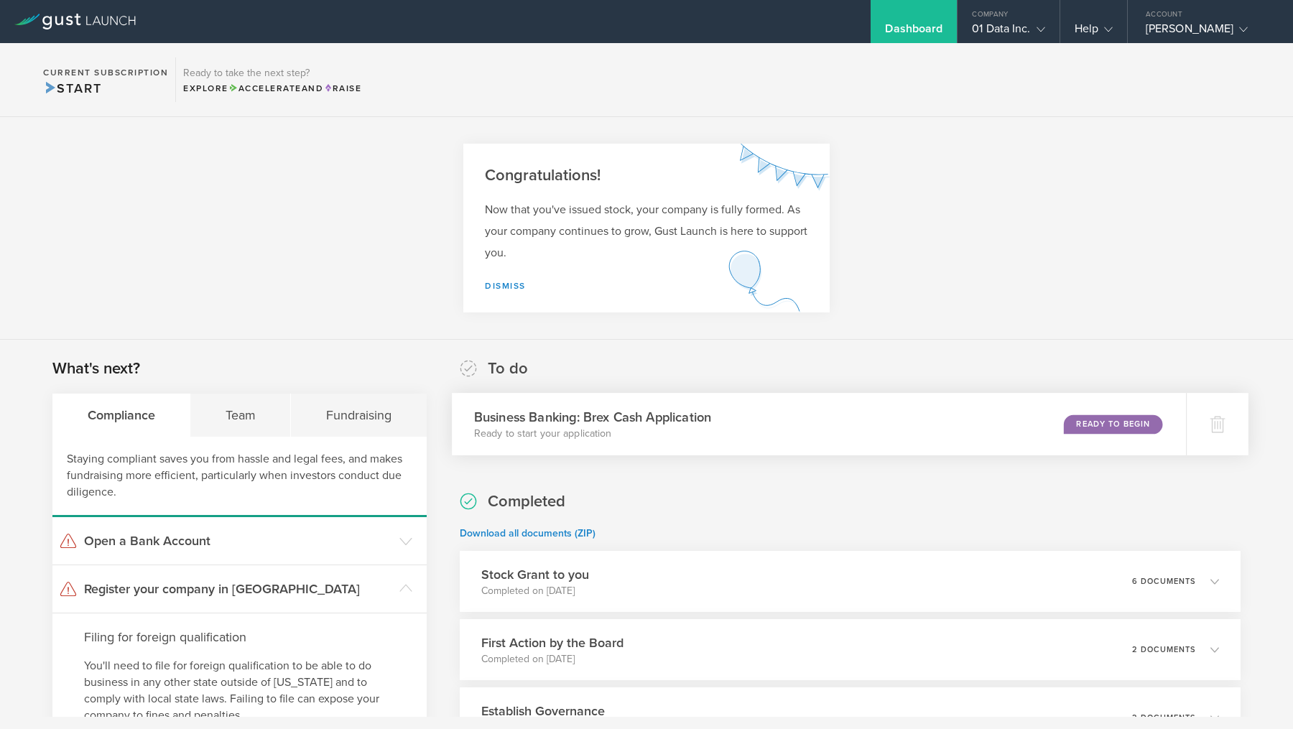
click at [574, 439] on p "Ready to start your application" at bounding box center [591, 434] width 237 height 14
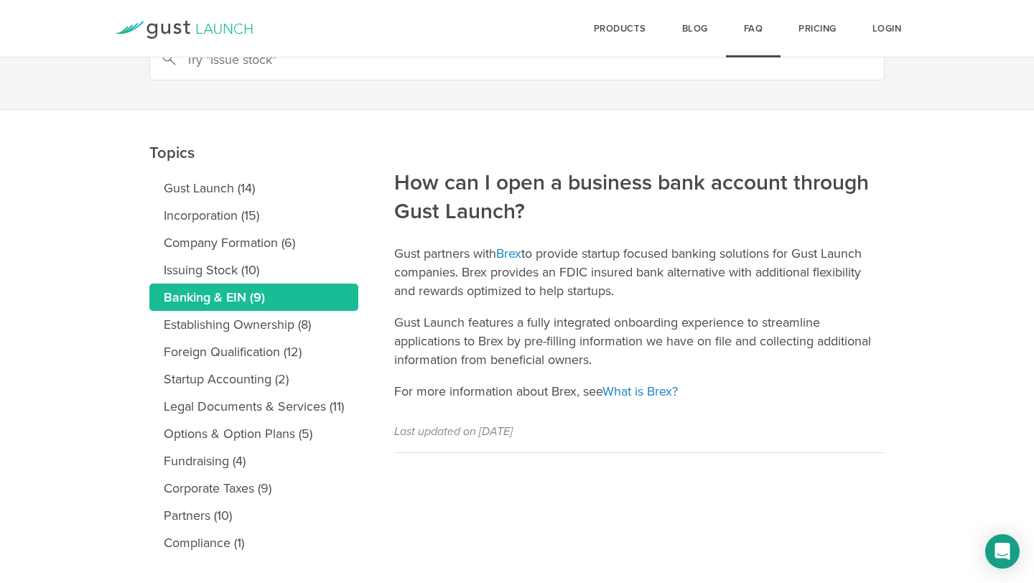
scroll to position [88, 0]
click at [616, 376] on article "How can I open a business bank account through Gust Launch? Gust partners with …" at bounding box center [639, 280] width 490 height 343
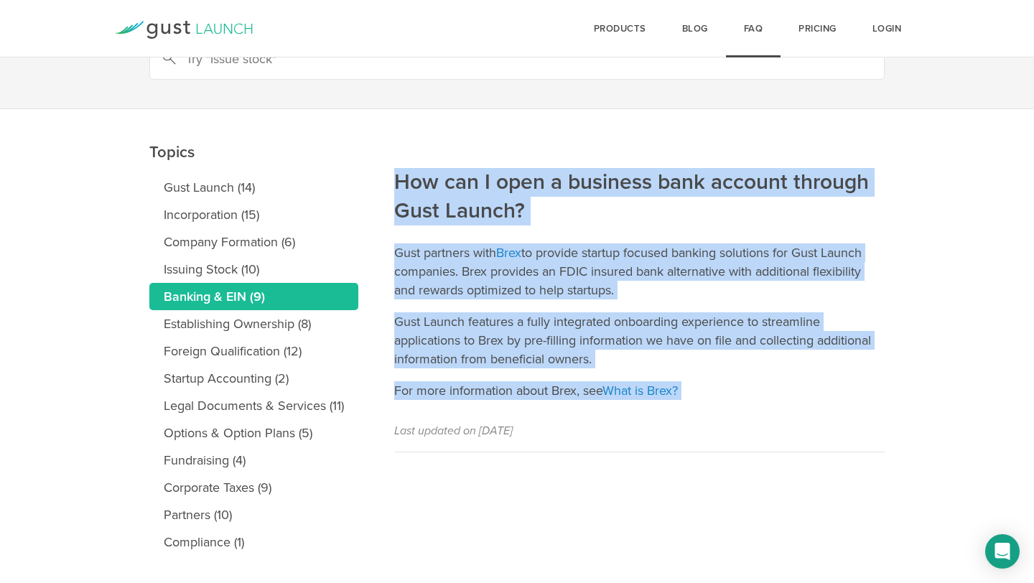
drag, startPoint x: 702, startPoint y: 404, endPoint x: 399, endPoint y: 186, distance: 374.1
click at [399, 186] on article "How can I open a business bank account through Gust Launch? Gust partners with …" at bounding box center [639, 280] width 490 height 343
copy article "How can I open a business bank account through Gust Launch? Gust partners with …"
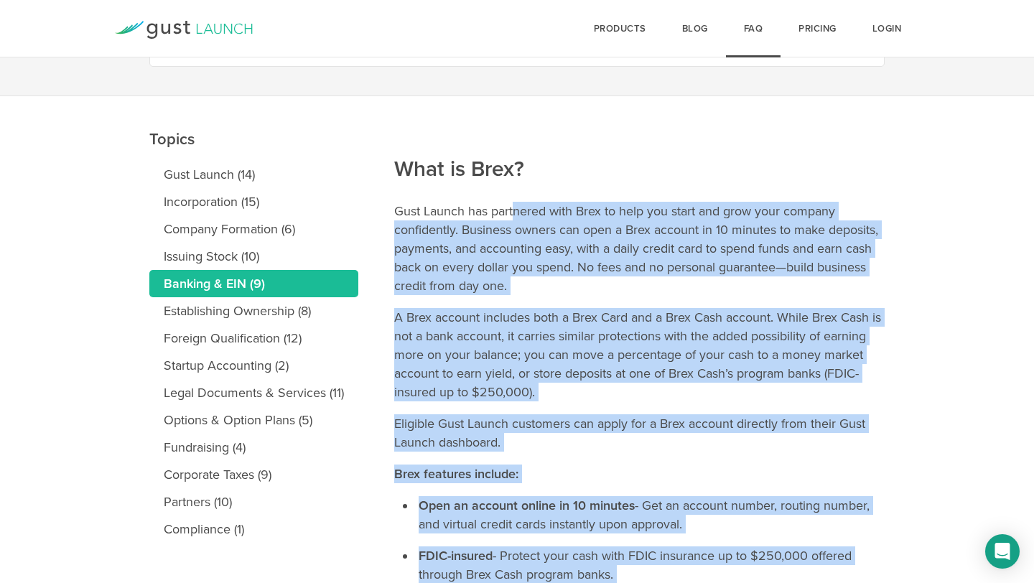
scroll to position [70, 0]
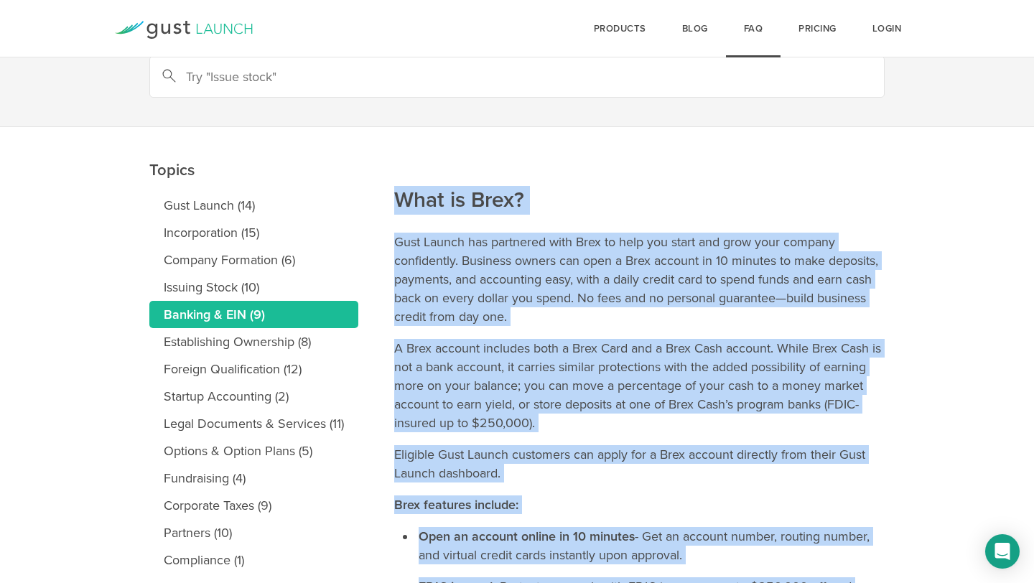
drag, startPoint x: 546, startPoint y: 485, endPoint x: 397, endPoint y: 203, distance: 319.3
copy article "Lore ip Dolo? Sita Consec adi elitseddo eius Temp in utla etd magna ali enim ad…"
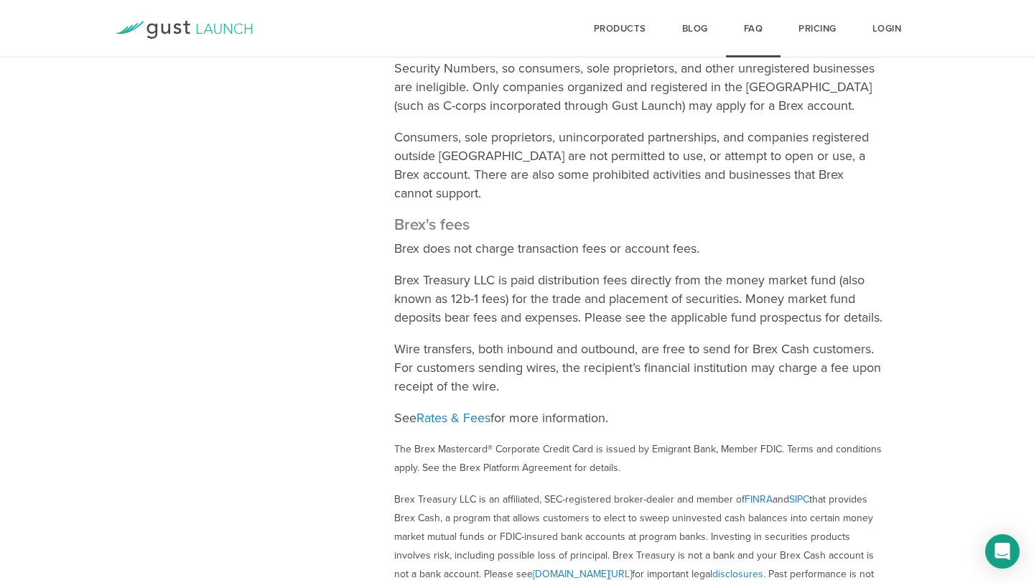
scroll to position [1173, 0]
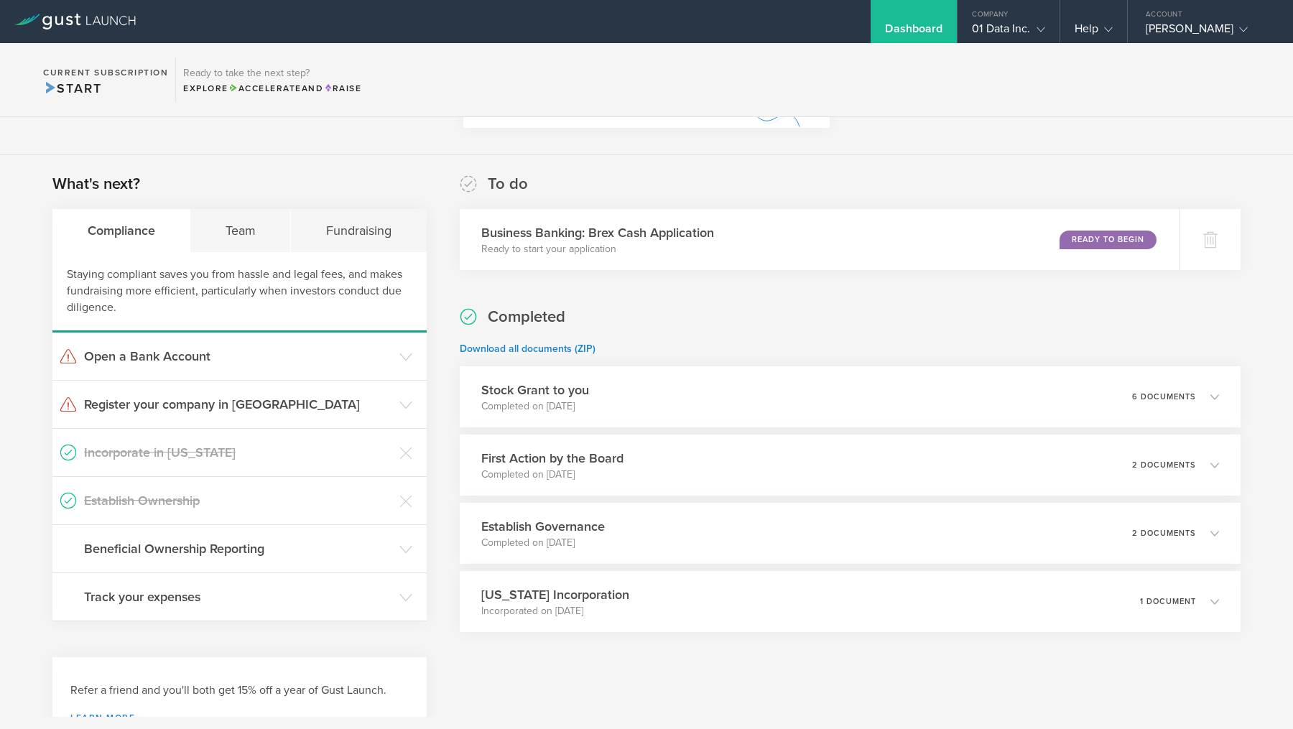
scroll to position [215, 0]
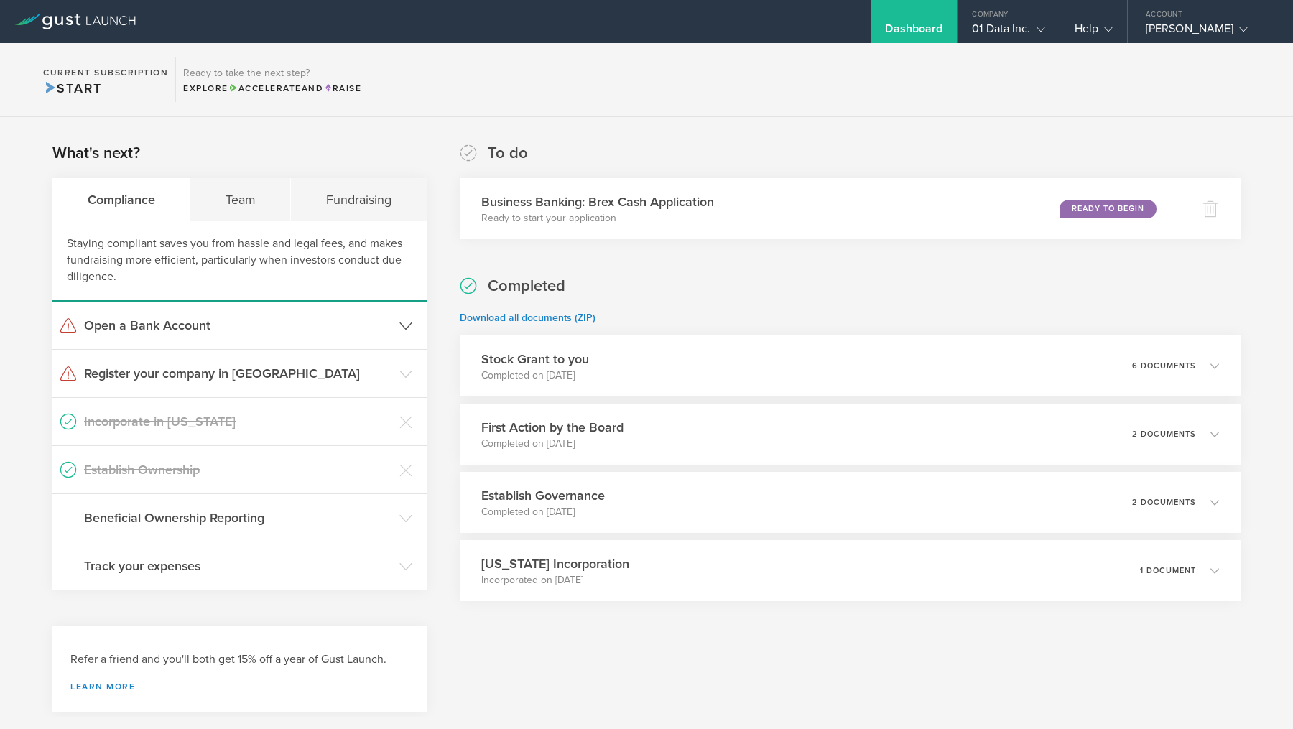
click at [239, 323] on h3 "Open a Bank Account" at bounding box center [238, 325] width 308 height 19
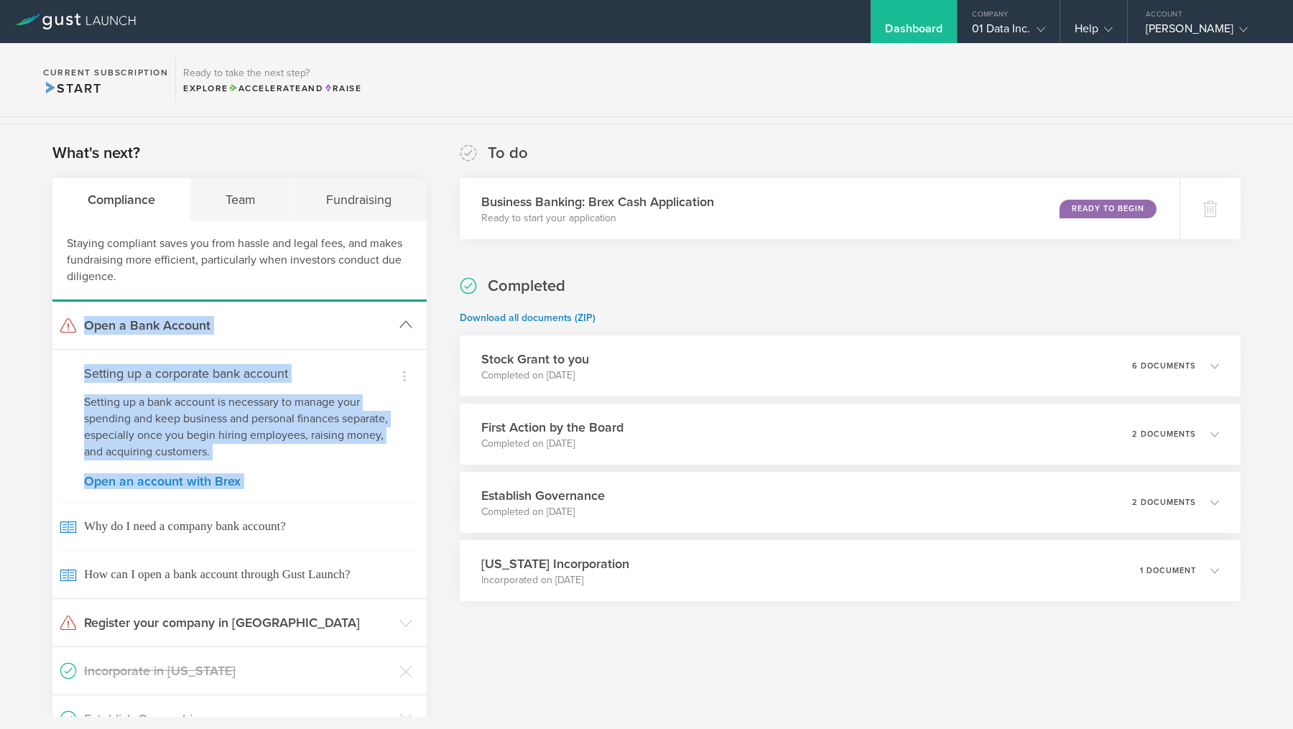
drag, startPoint x: 278, startPoint y: 491, endPoint x: 83, endPoint y: 317, distance: 260.9
click at [83, 317] on li "Open a Bank Account Dismiss I already have a bank account Dismiss I don't need …" at bounding box center [239, 450] width 374 height 297
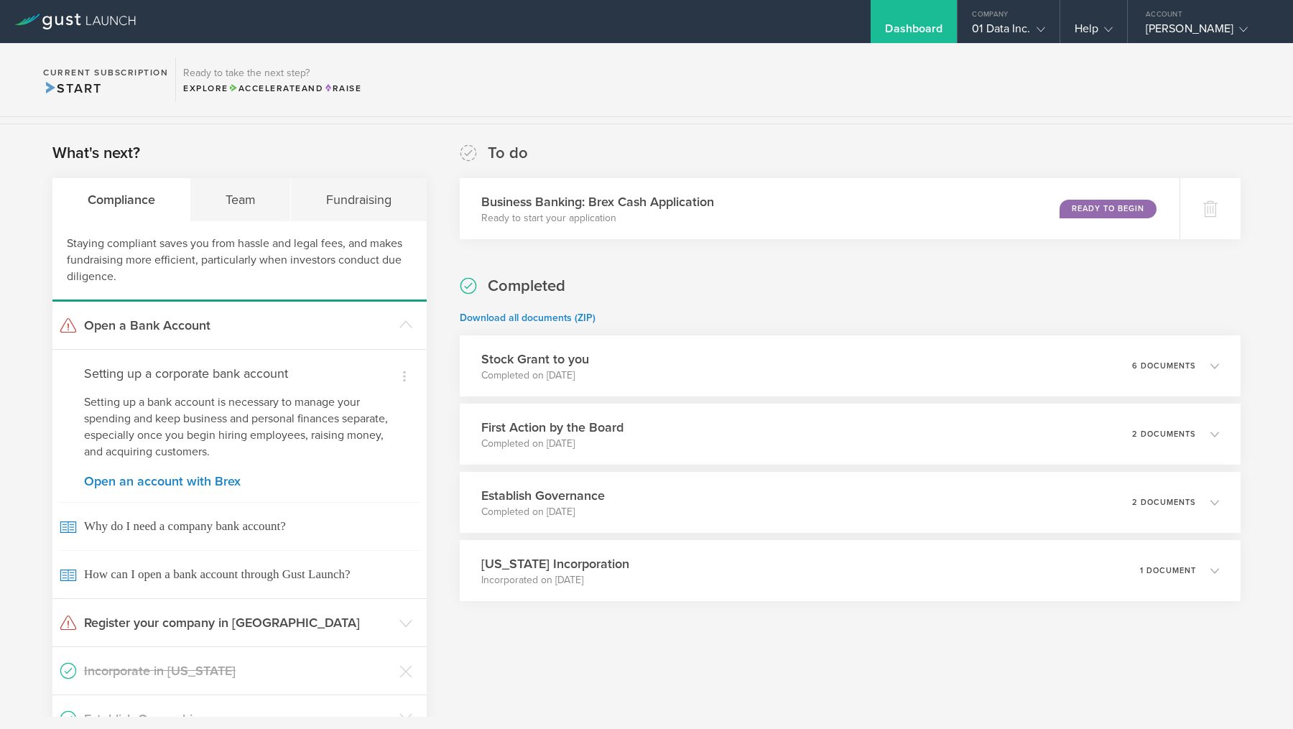
click at [32, 347] on div "What's next? Compliance Team Fundraising Staying compliant saves you from hassl…" at bounding box center [646, 559] width 1293 height 870
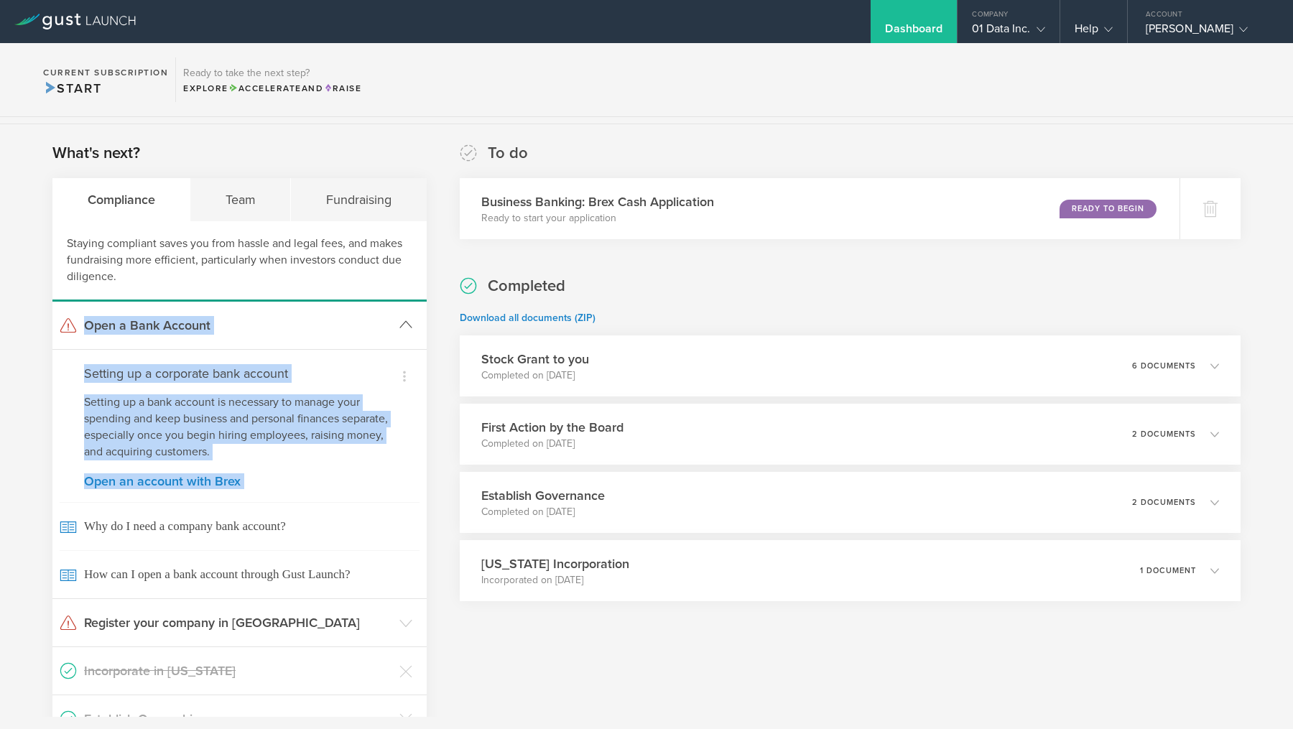
drag, startPoint x: 259, startPoint y: 493, endPoint x: 65, endPoint y: 317, distance: 261.9
click at [65, 317] on li "Open a Bank Account Dismiss I already have a bank account Dismiss I don't need …" at bounding box center [239, 450] width 374 height 297
copy li "Open a Bank Account Dismiss I already have a bank account Dismiss I don't need …"
click at [215, 447] on p "Setting up a bank account is necessary to manage your spending and keep busines…" at bounding box center [239, 427] width 311 height 66
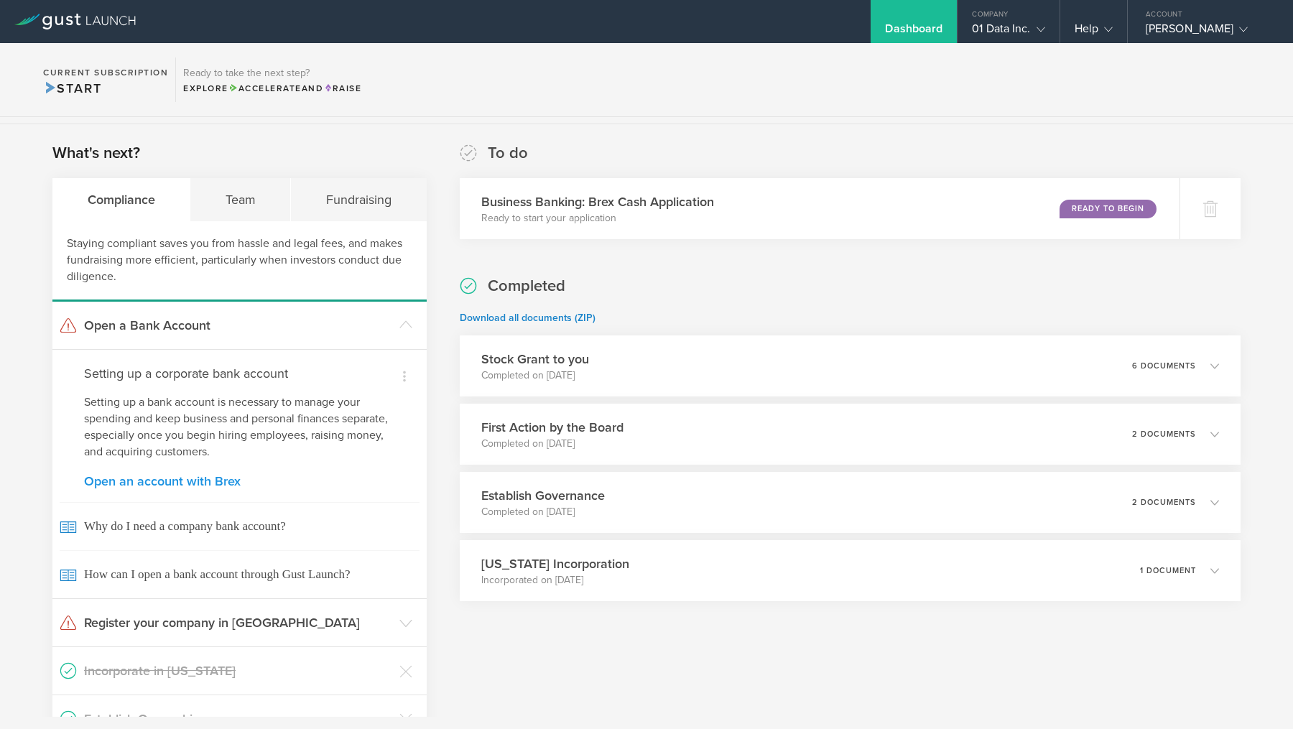
click at [203, 485] on link "Open an account with Brex" at bounding box center [239, 481] width 311 height 13
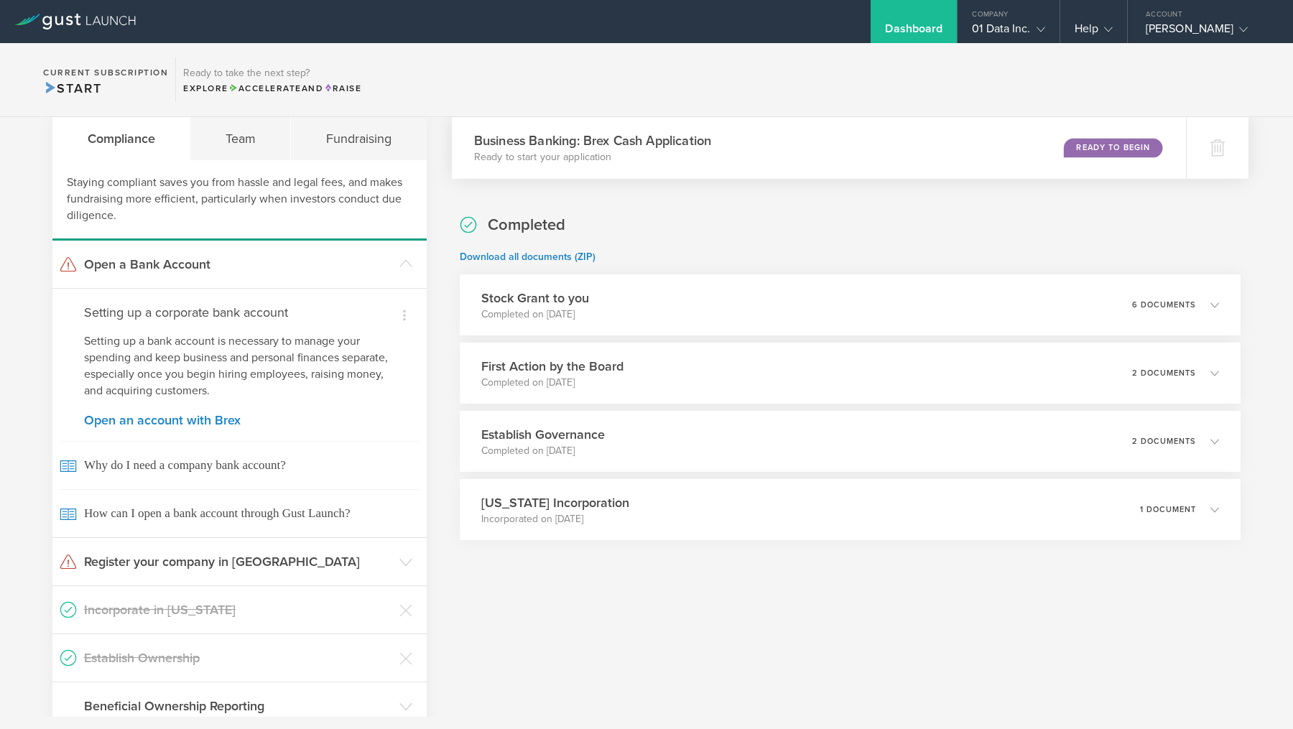
click at [1117, 143] on div "Ready to Begin" at bounding box center [1113, 147] width 98 height 19
